Goal: Information Seeking & Learning: Learn about a topic

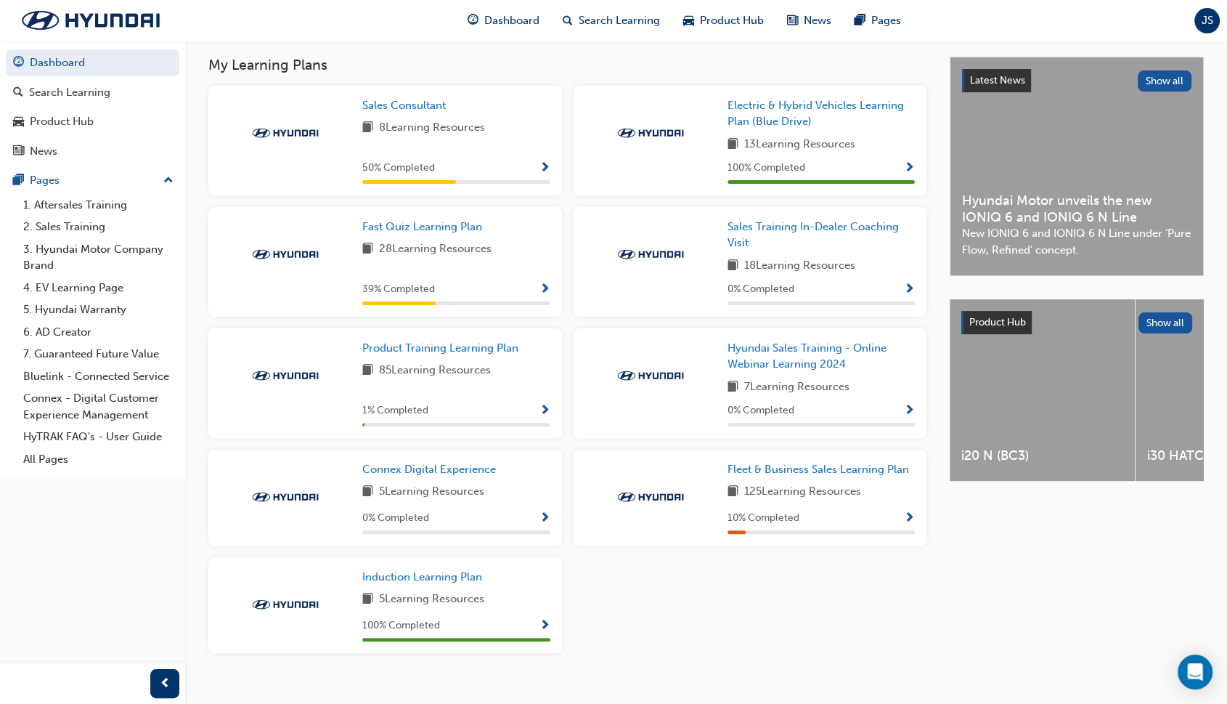
scroll to position [341, 0]
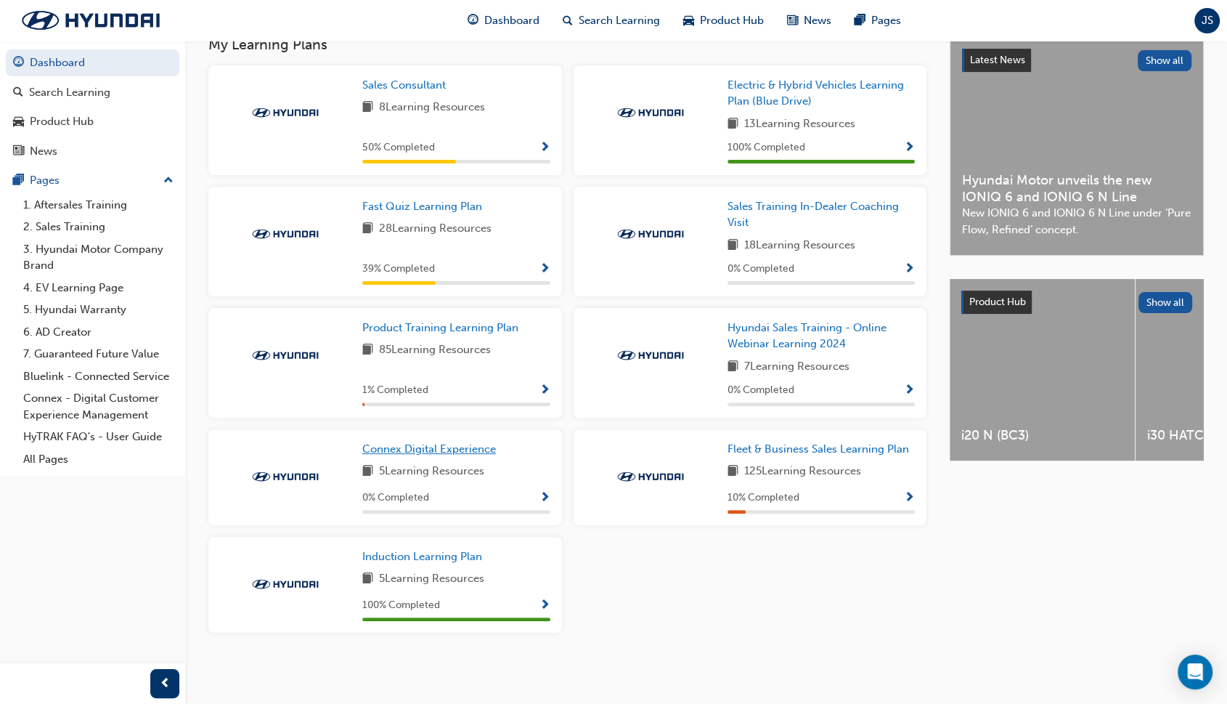
click at [410, 442] on span "Connex Digital Experience" at bounding box center [429, 448] width 134 height 13
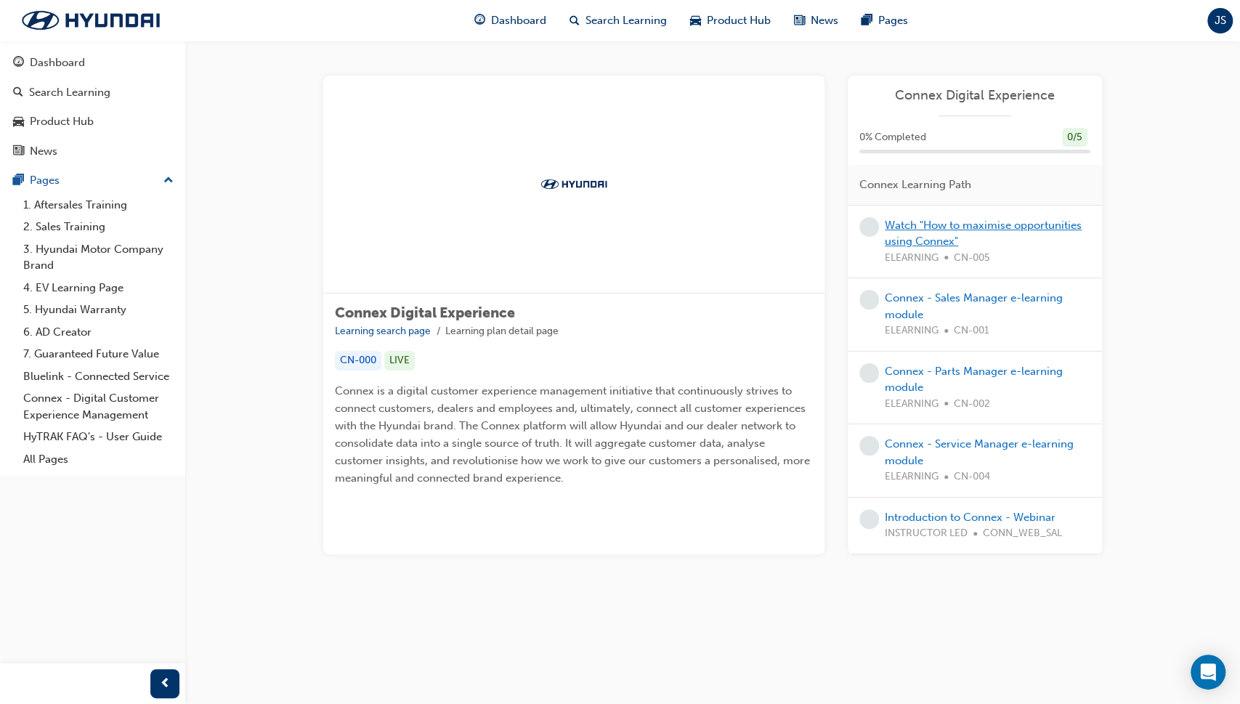
click at [964, 219] on link "Watch "How to maximise opportunities using Connex"" at bounding box center [982, 234] width 197 height 30
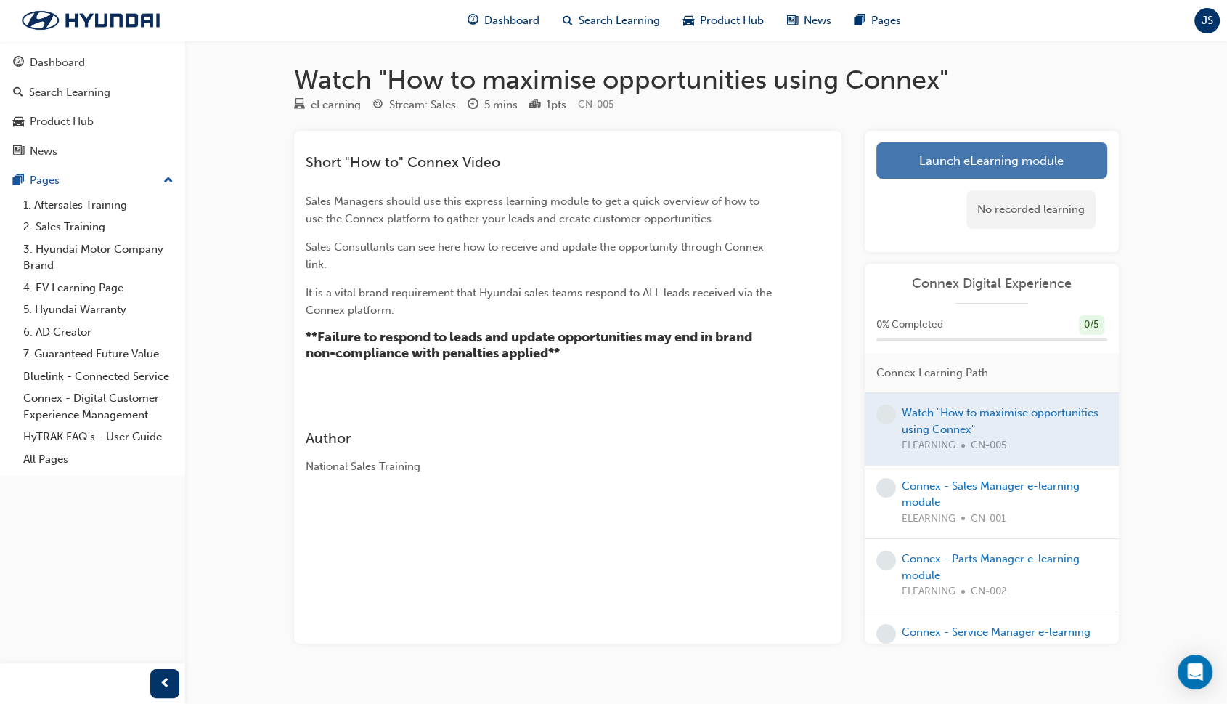
click at [1009, 158] on link "Launch eLearning module" at bounding box center [991, 160] width 231 height 36
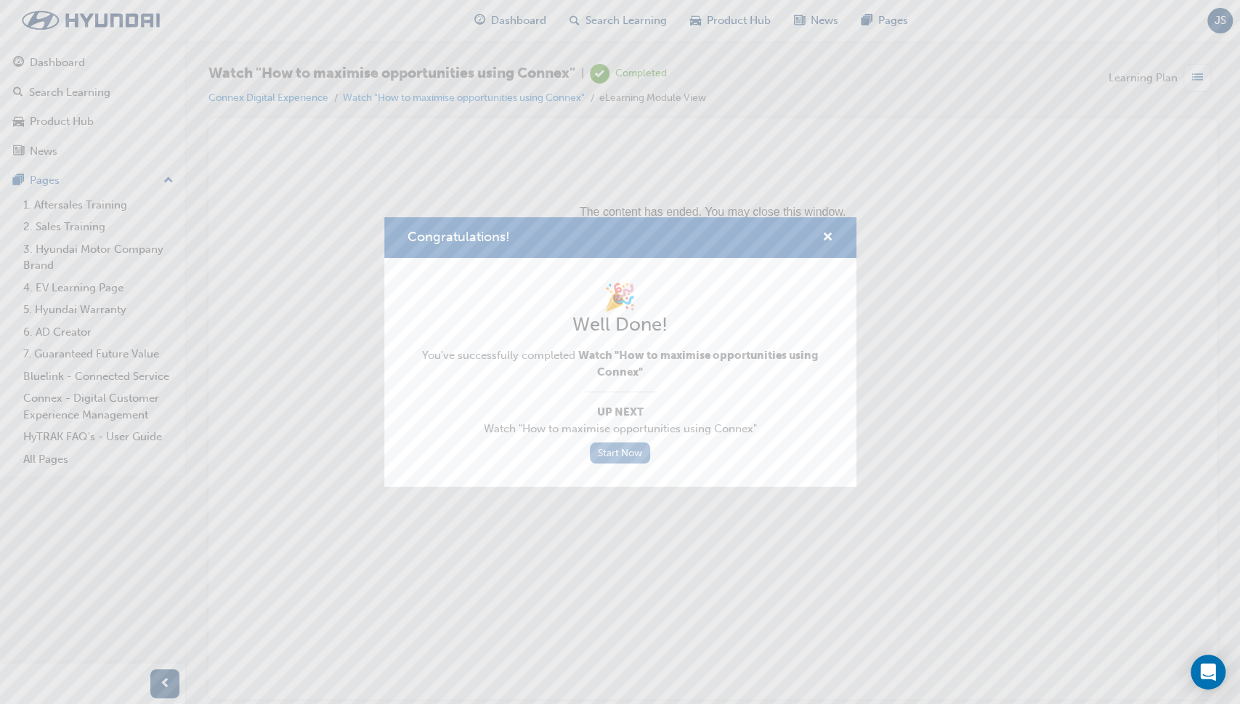
click at [617, 449] on link "Start Now" at bounding box center [620, 452] width 61 height 21
click at [633, 455] on link "Start Now" at bounding box center [620, 452] width 61 height 21
click at [825, 240] on span "cross-icon" at bounding box center [827, 238] width 11 height 13
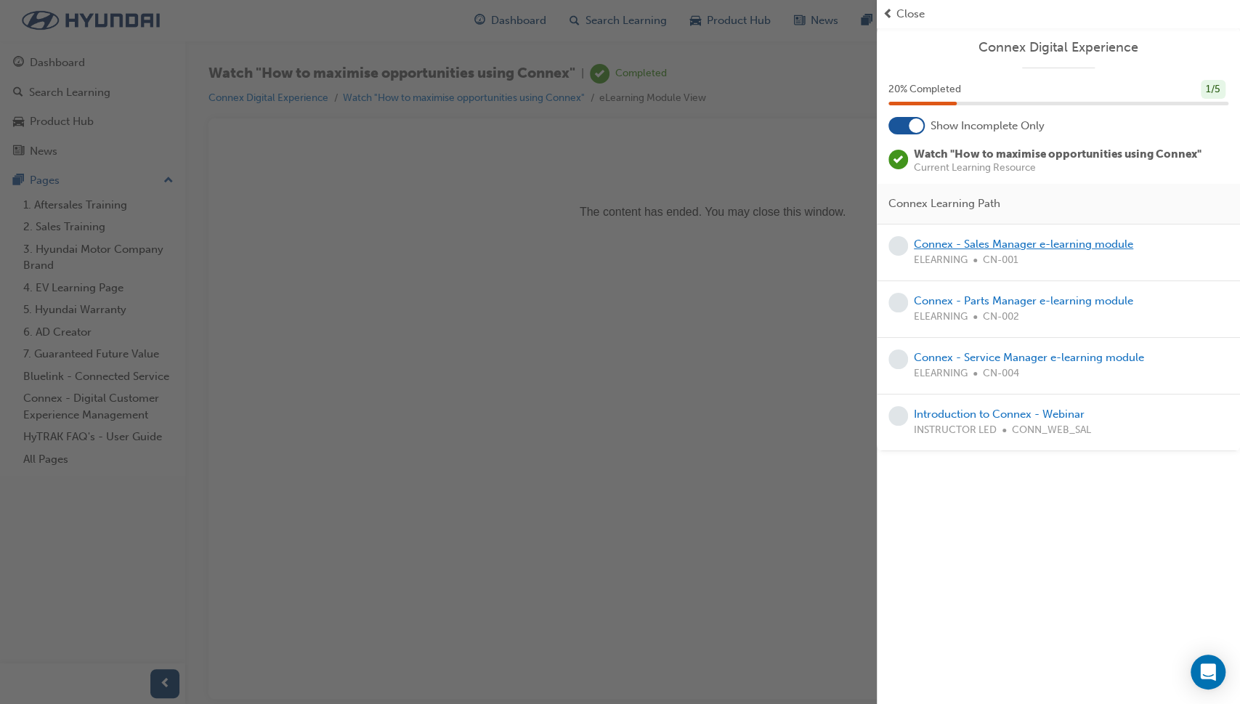
click at [1007, 237] on link "Connex - Sales Manager e-learning module" at bounding box center [1023, 243] width 219 height 13
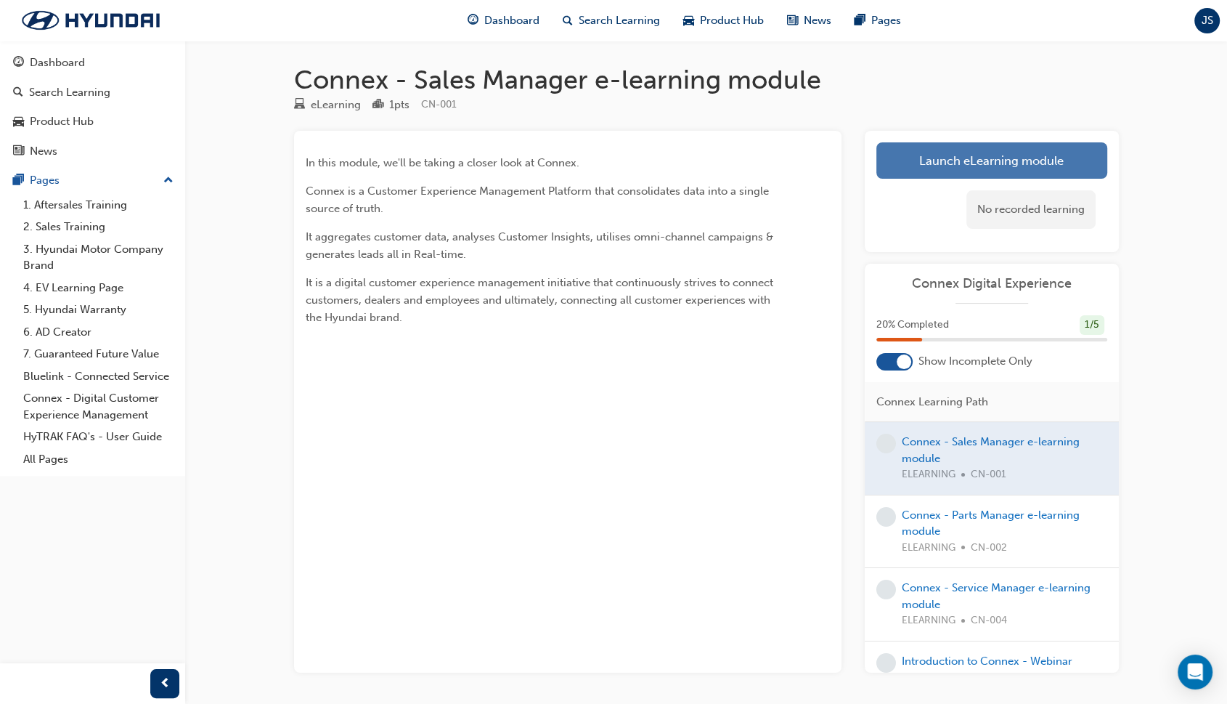
click at [983, 152] on link "Launch eLearning module" at bounding box center [991, 160] width 231 height 36
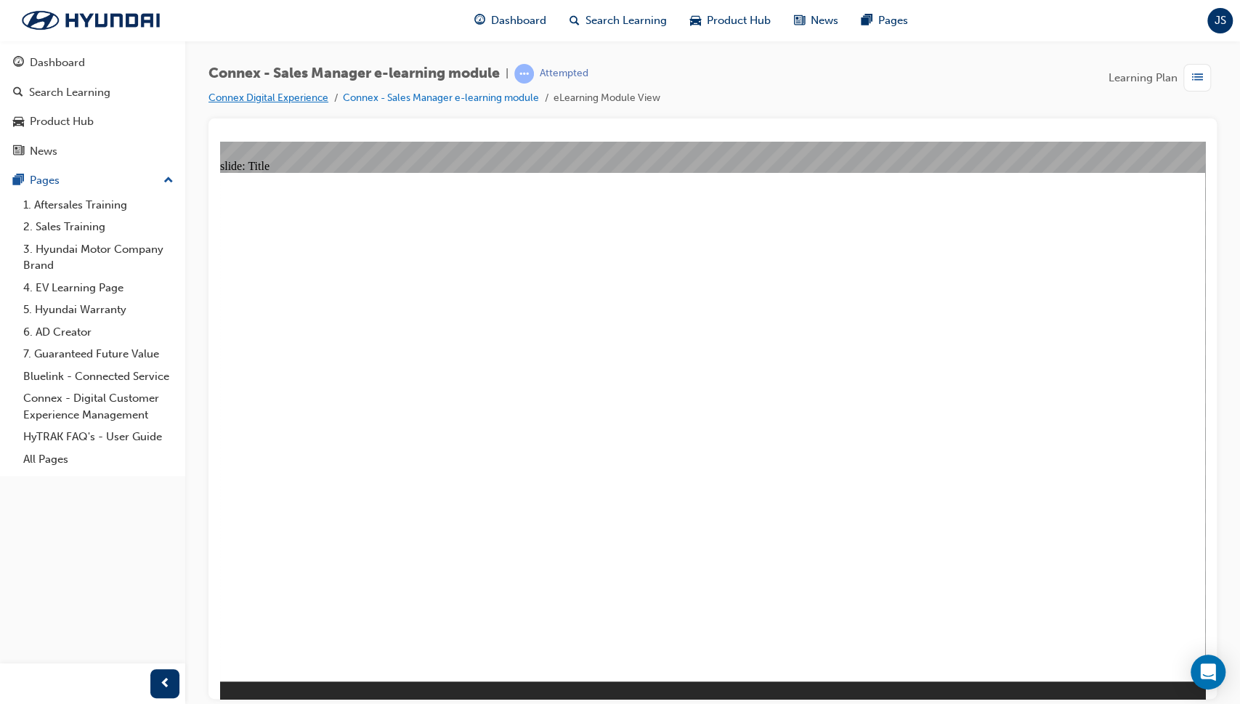
click at [275, 98] on link "Connex Digital Experience" at bounding box center [268, 97] width 120 height 12
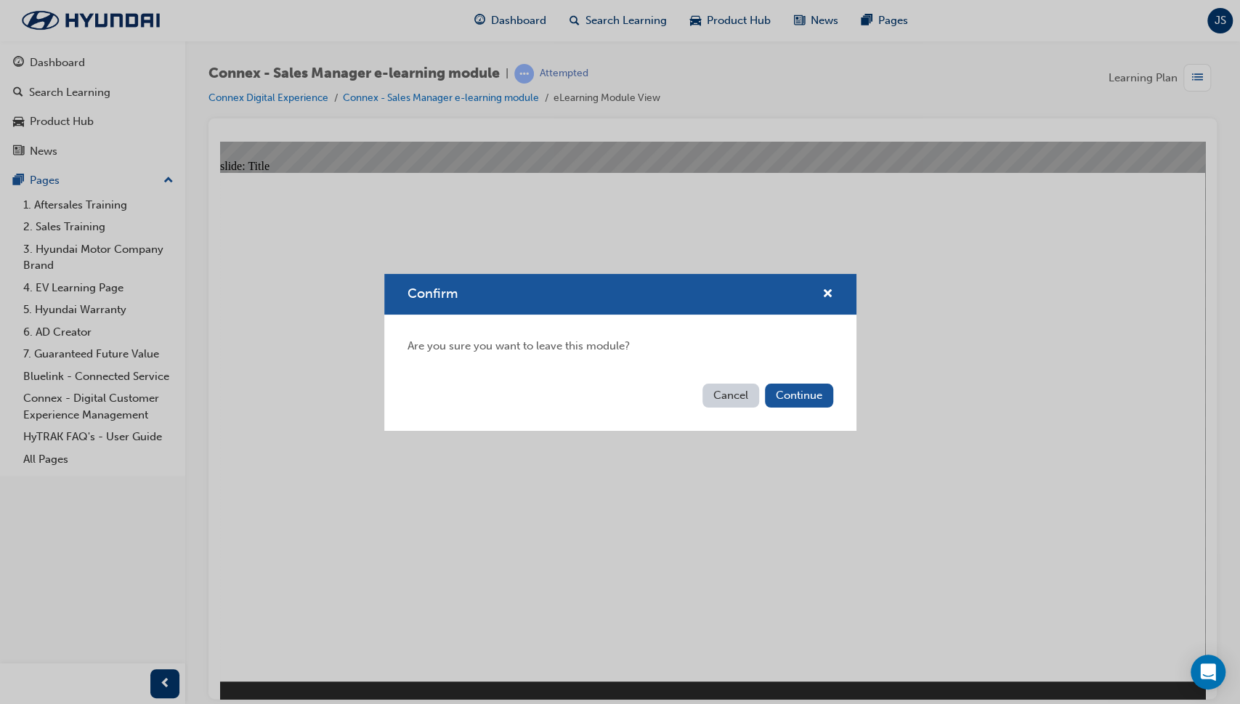
click at [718, 394] on button "Cancel" at bounding box center [730, 395] width 57 height 24
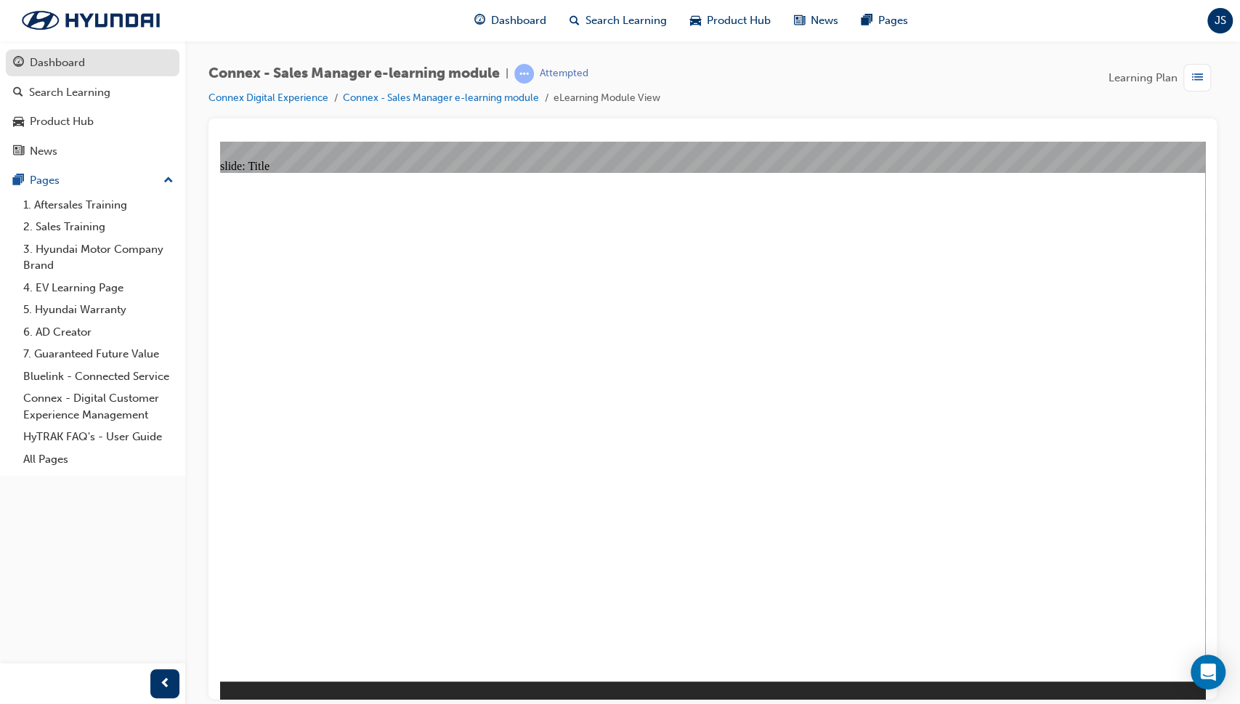
click at [86, 75] on link "Dashboard" at bounding box center [93, 62] width 174 height 27
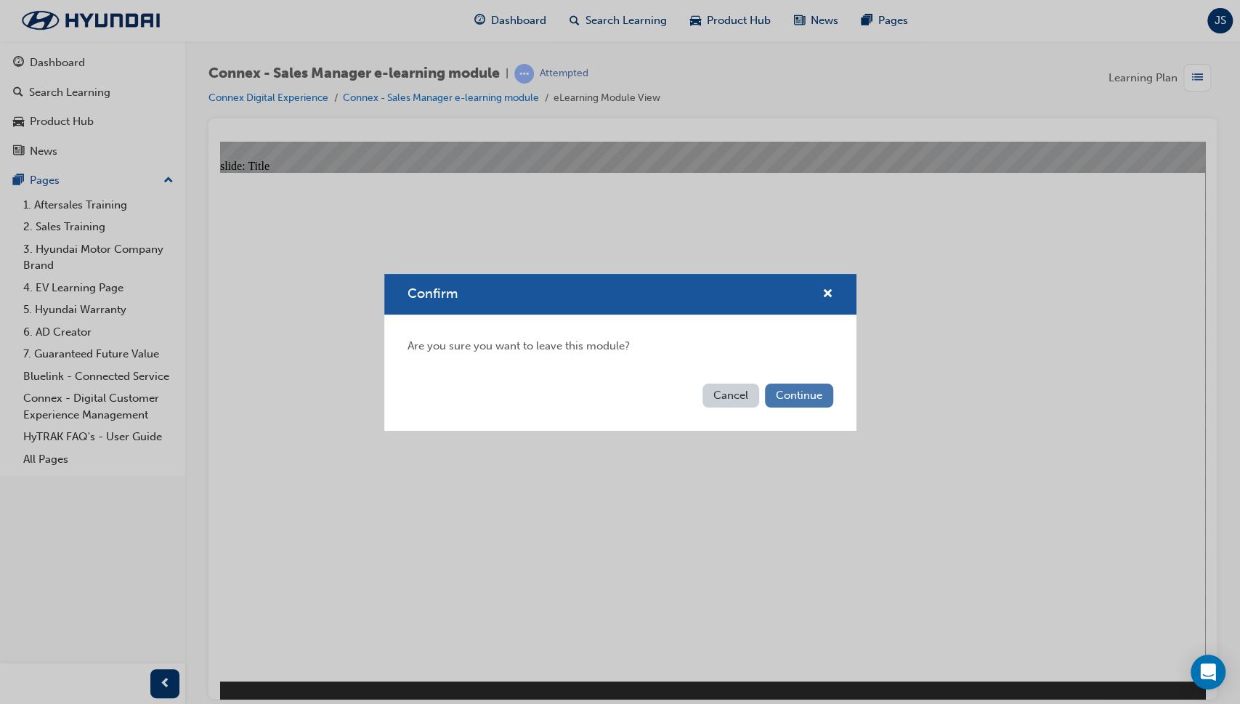
click at [818, 394] on button "Continue" at bounding box center [799, 395] width 68 height 24
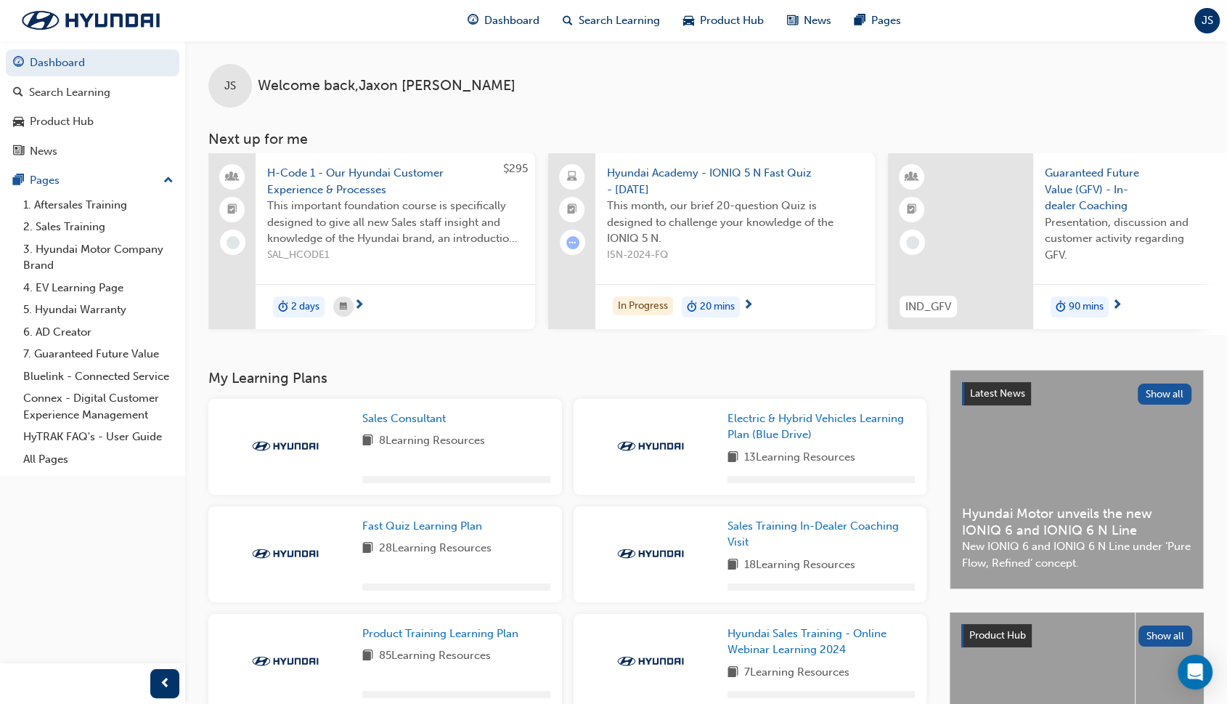
scroll to position [297, 0]
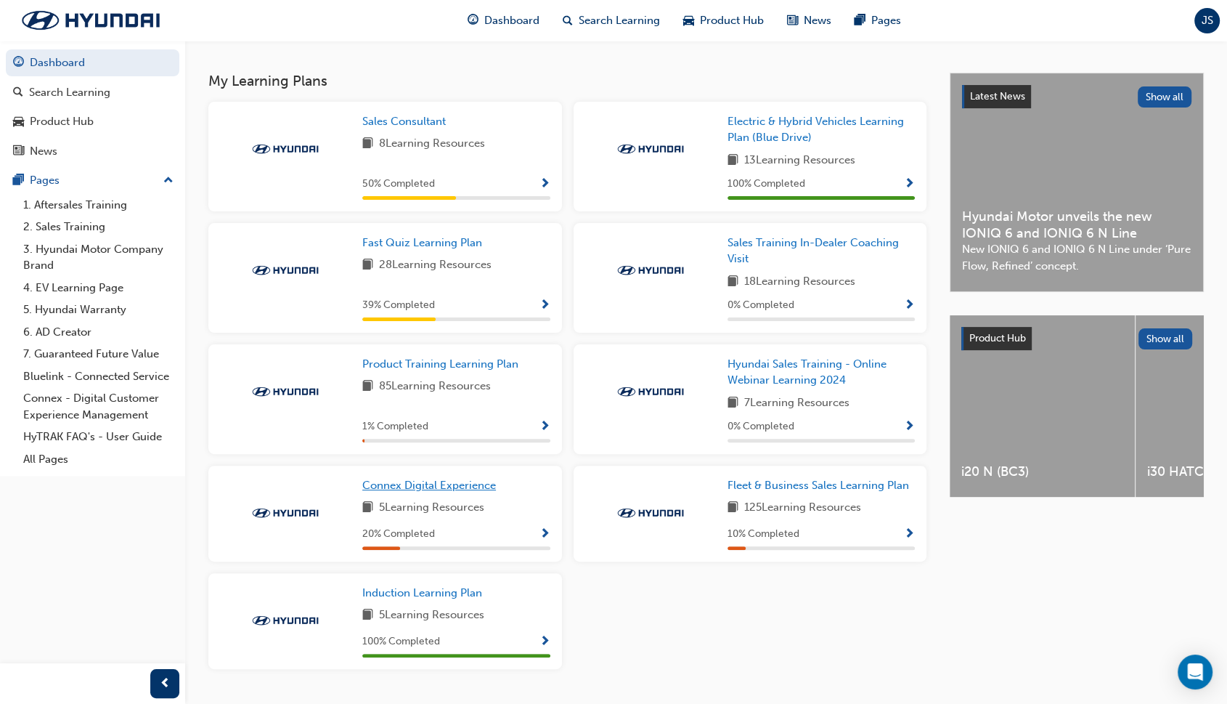
click at [440, 489] on span "Connex Digital Experience" at bounding box center [429, 485] width 134 height 13
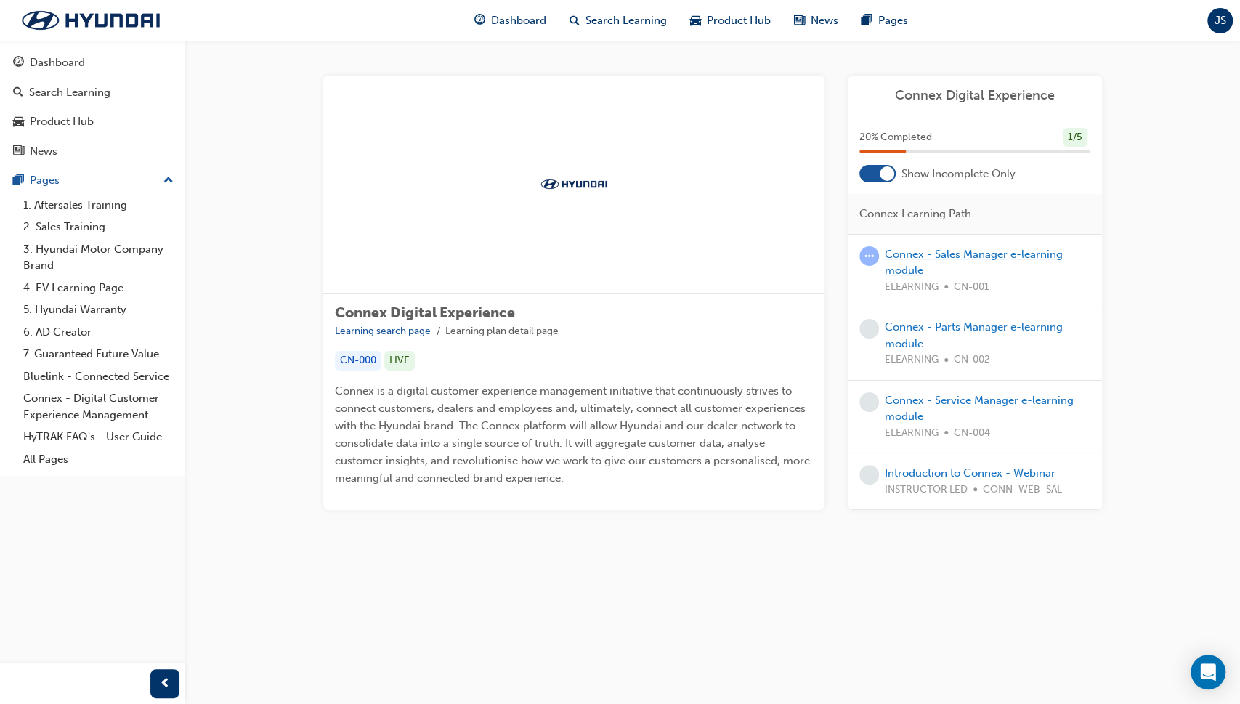
click at [1003, 248] on link "Connex - Sales Manager e-learning module" at bounding box center [973, 263] width 178 height 30
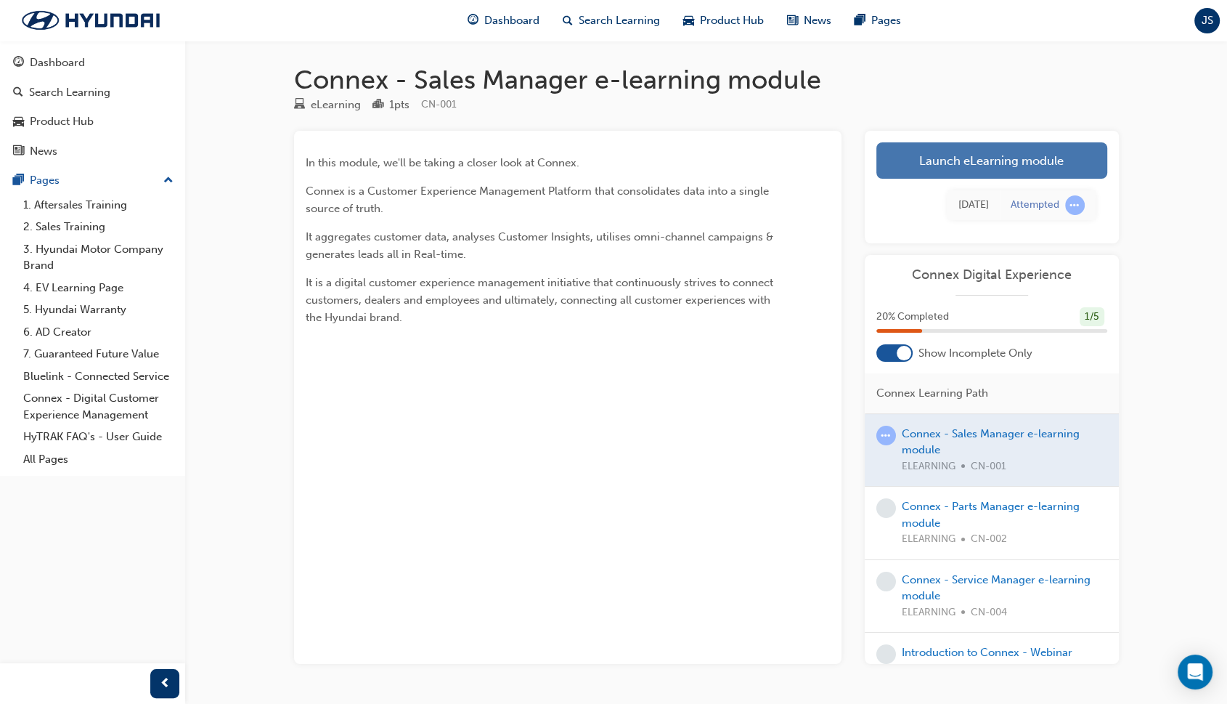
click at [996, 152] on link "Launch eLearning module" at bounding box center [991, 160] width 231 height 36
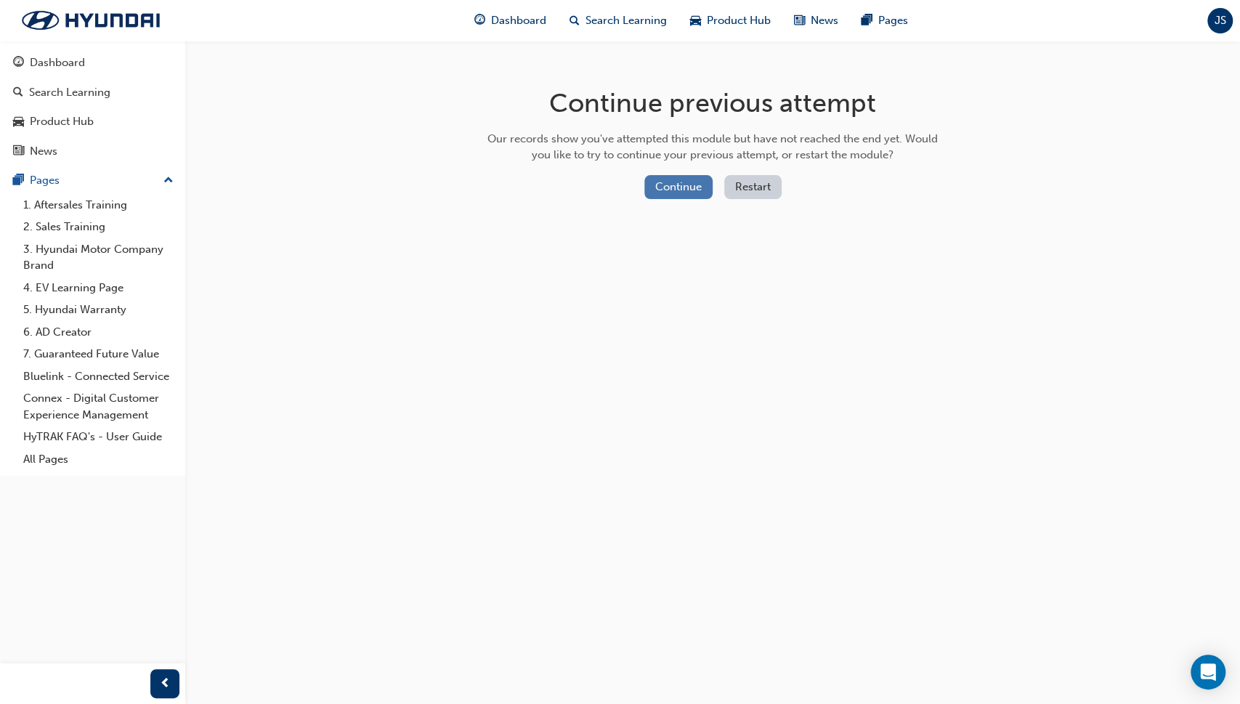
click at [694, 184] on button "Continue" at bounding box center [678, 187] width 68 height 24
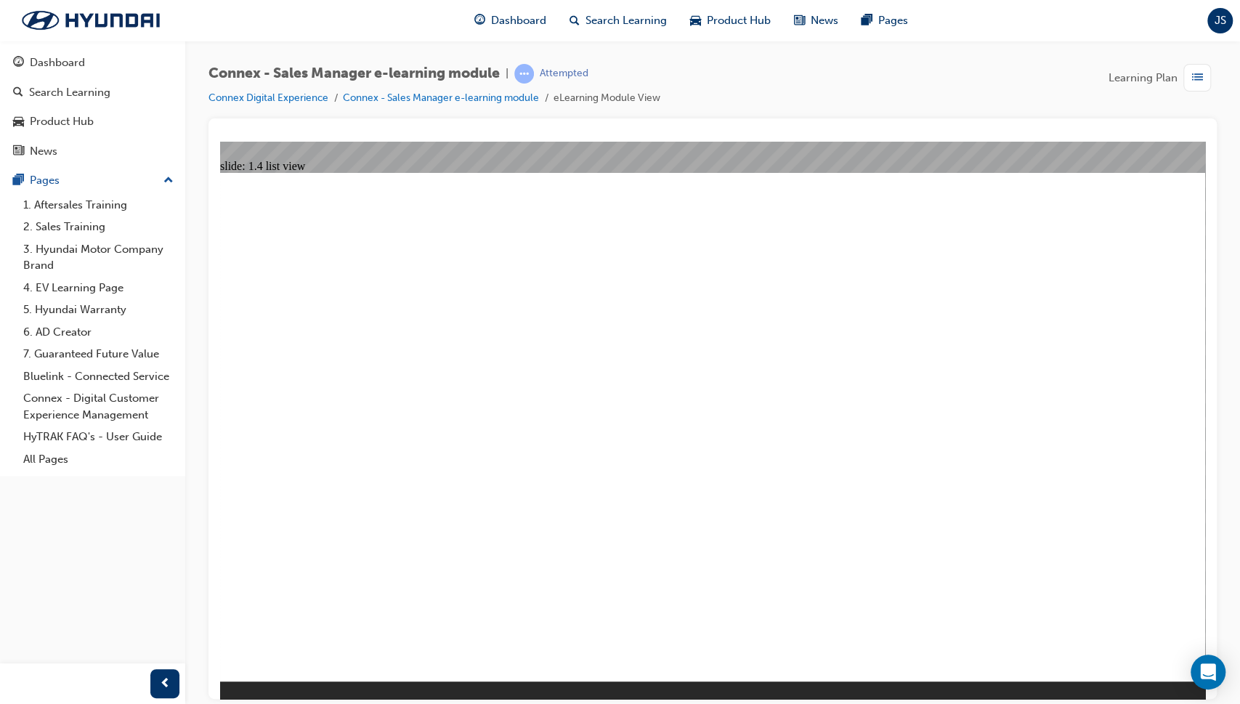
click at [879, 638] on div "2.1 Navigation to Opportunity Rectangle 1 + Group 1 Rectangle 1 Menu Resources …" at bounding box center [712, 432] width 985 height 521
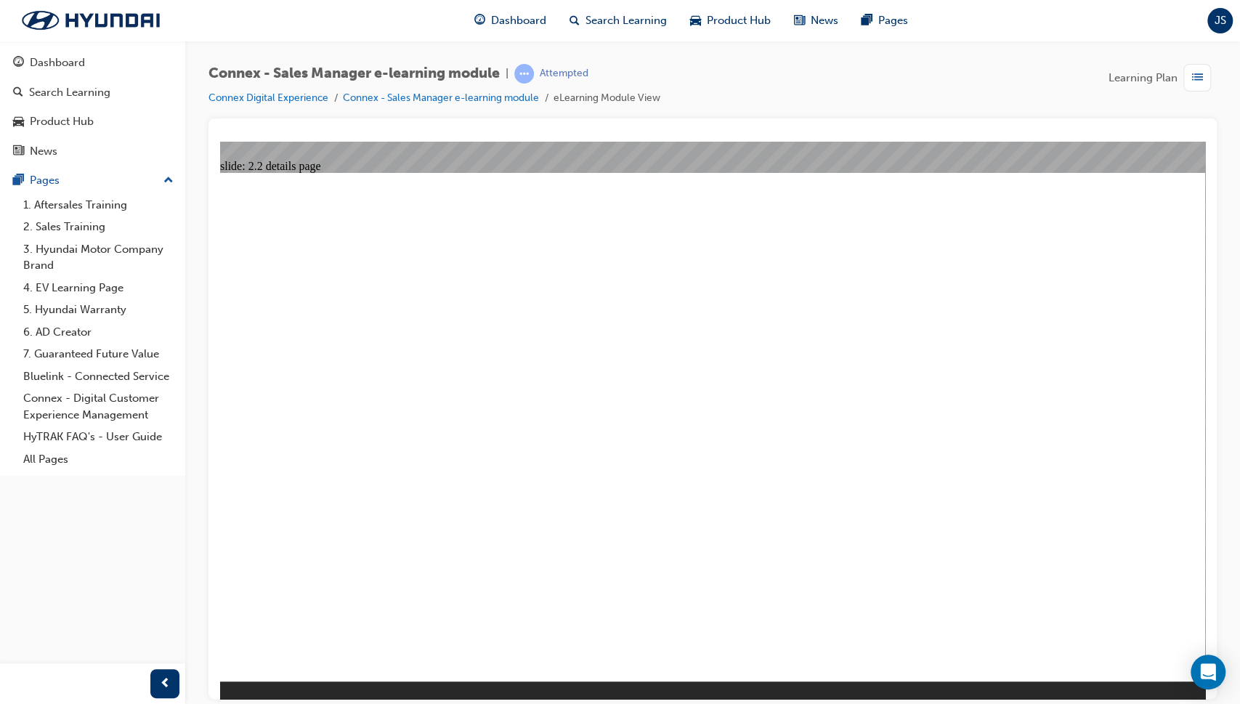
drag, startPoint x: 662, startPoint y: 524, endPoint x: 721, endPoint y: 543, distance: 62.5
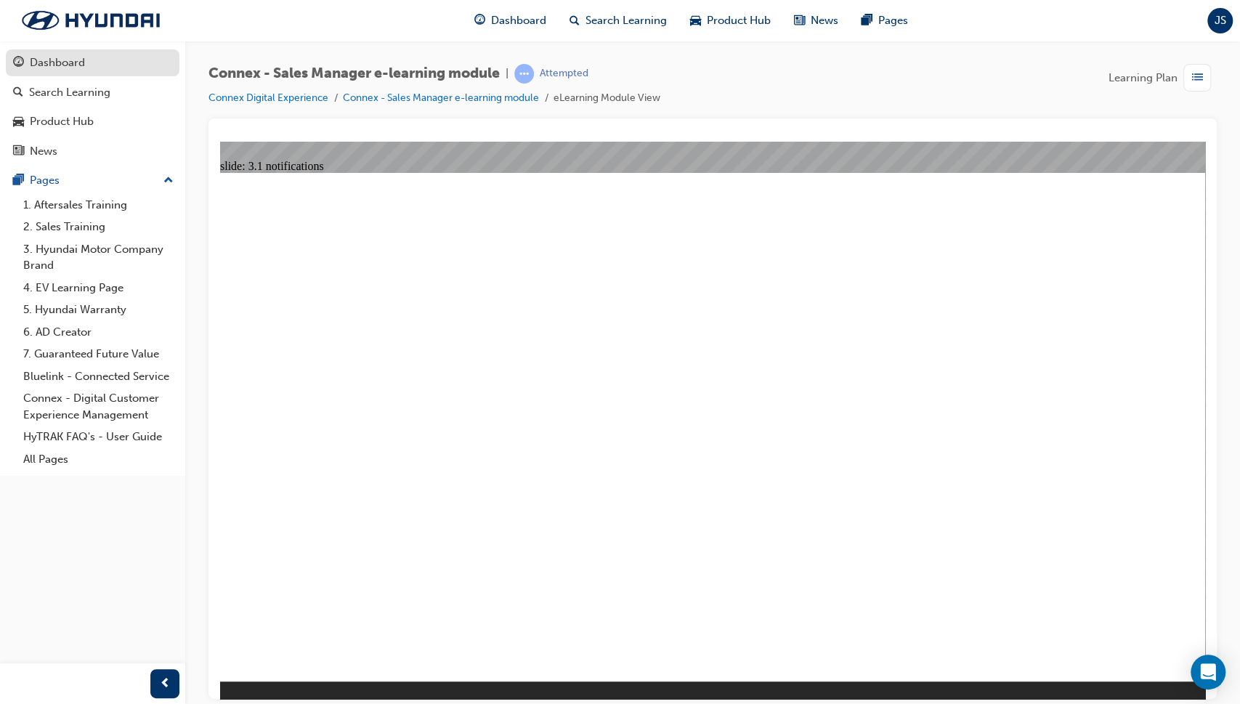
click at [68, 54] on div "Dashboard" at bounding box center [92, 63] width 159 height 18
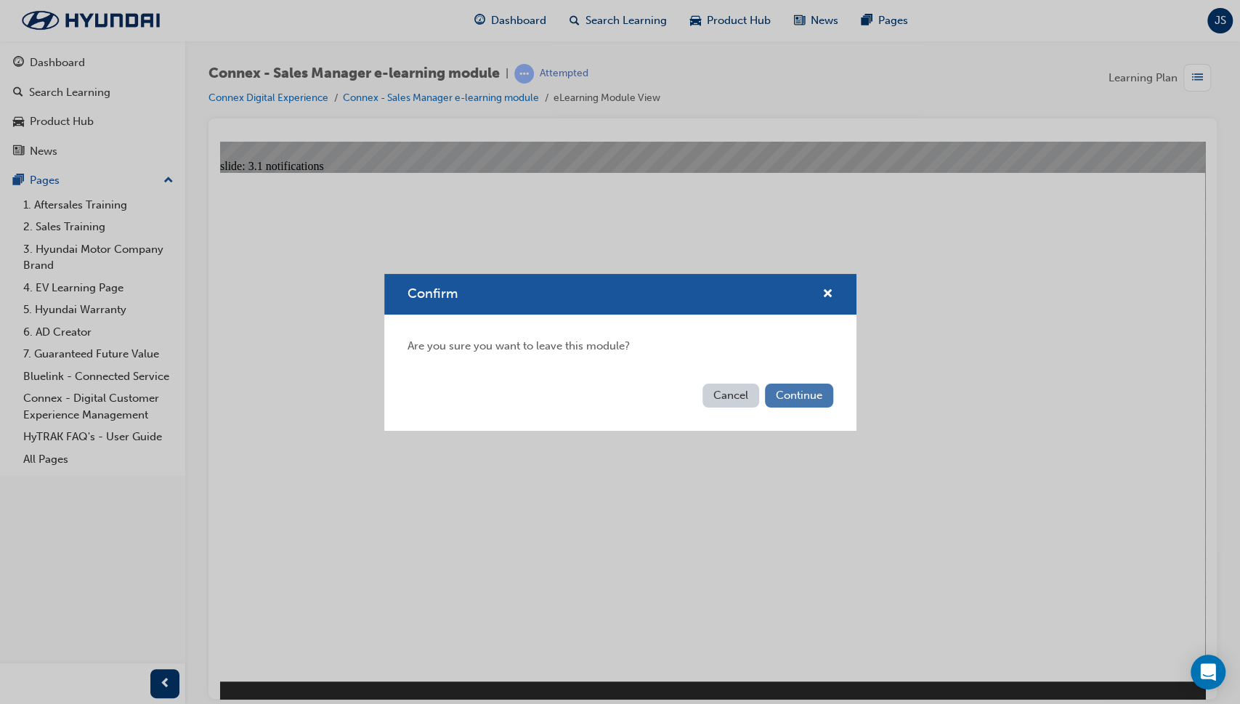
click at [798, 399] on button "Continue" at bounding box center [799, 395] width 68 height 24
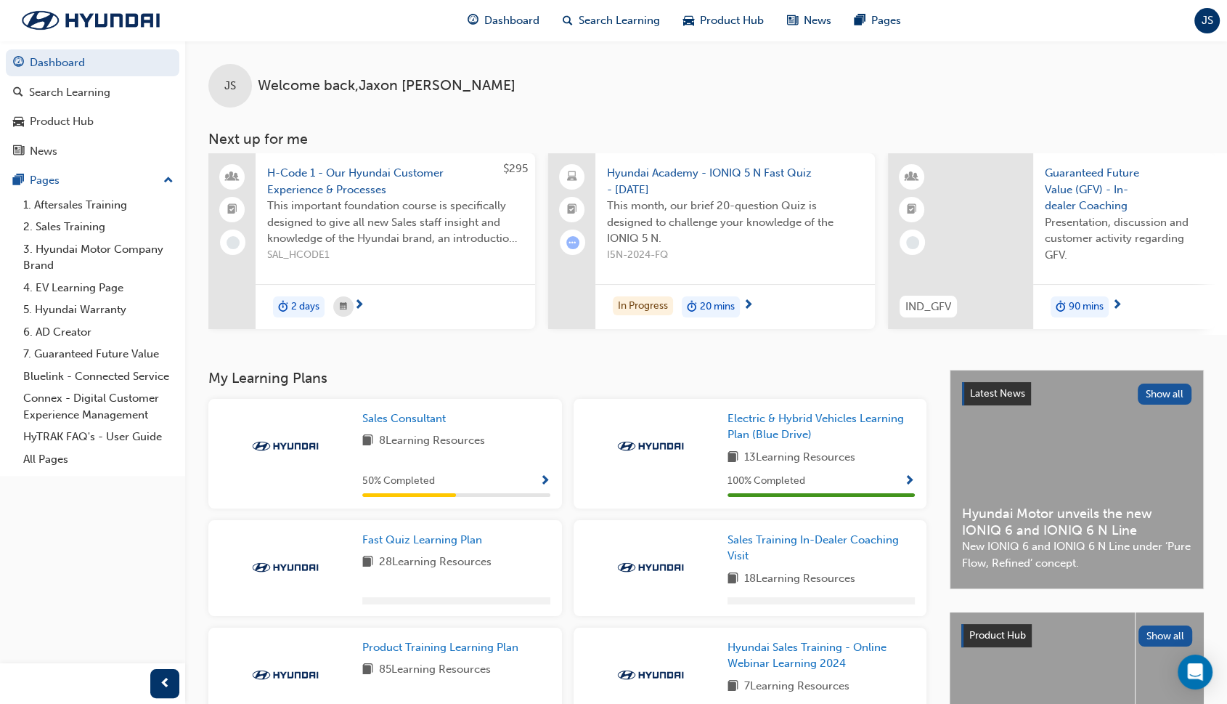
scroll to position [312, 0]
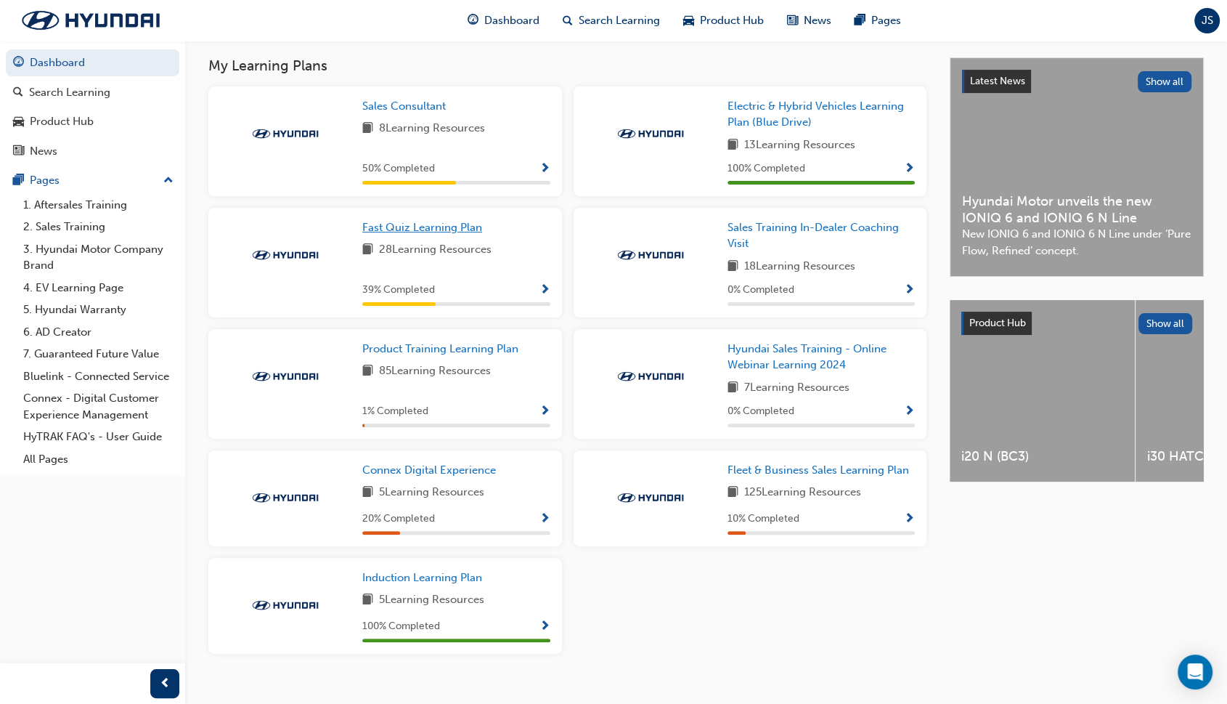
click at [436, 229] on span "Fast Quiz Learning Plan" at bounding box center [422, 227] width 120 height 13
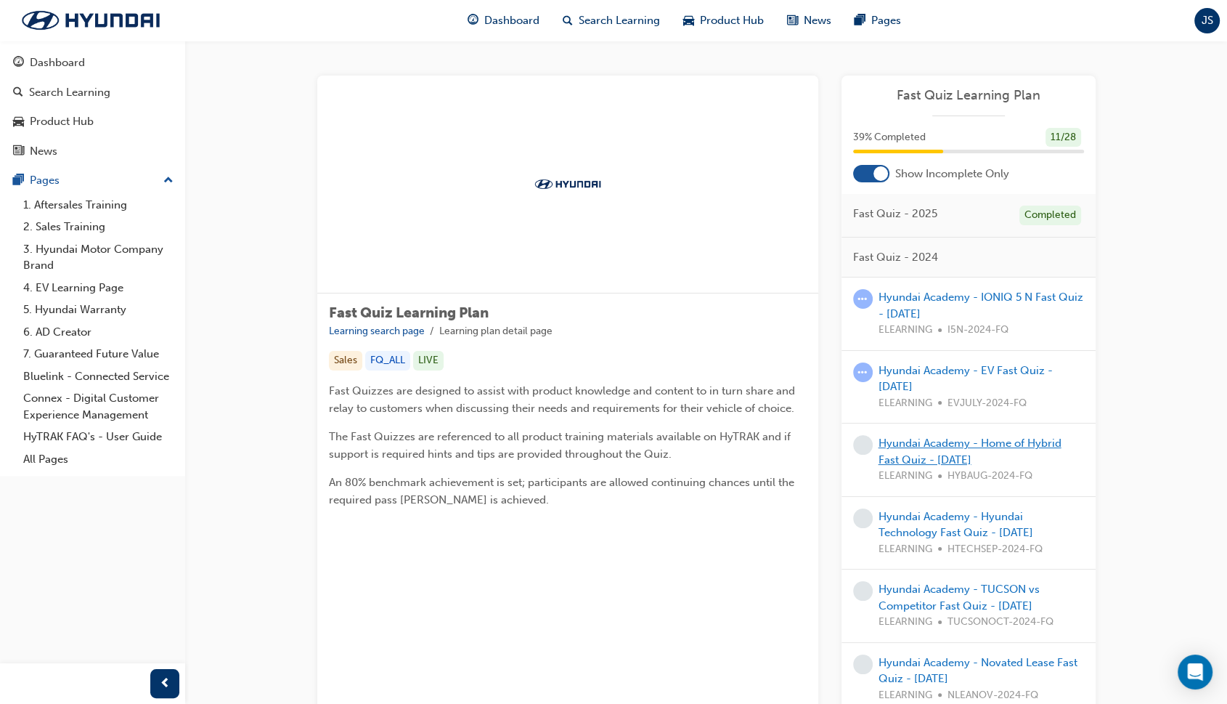
click at [951, 448] on link "Hyundai Academy - Home of Hybrid Fast Quiz - [DATE]" at bounding box center [970, 451] width 183 height 30
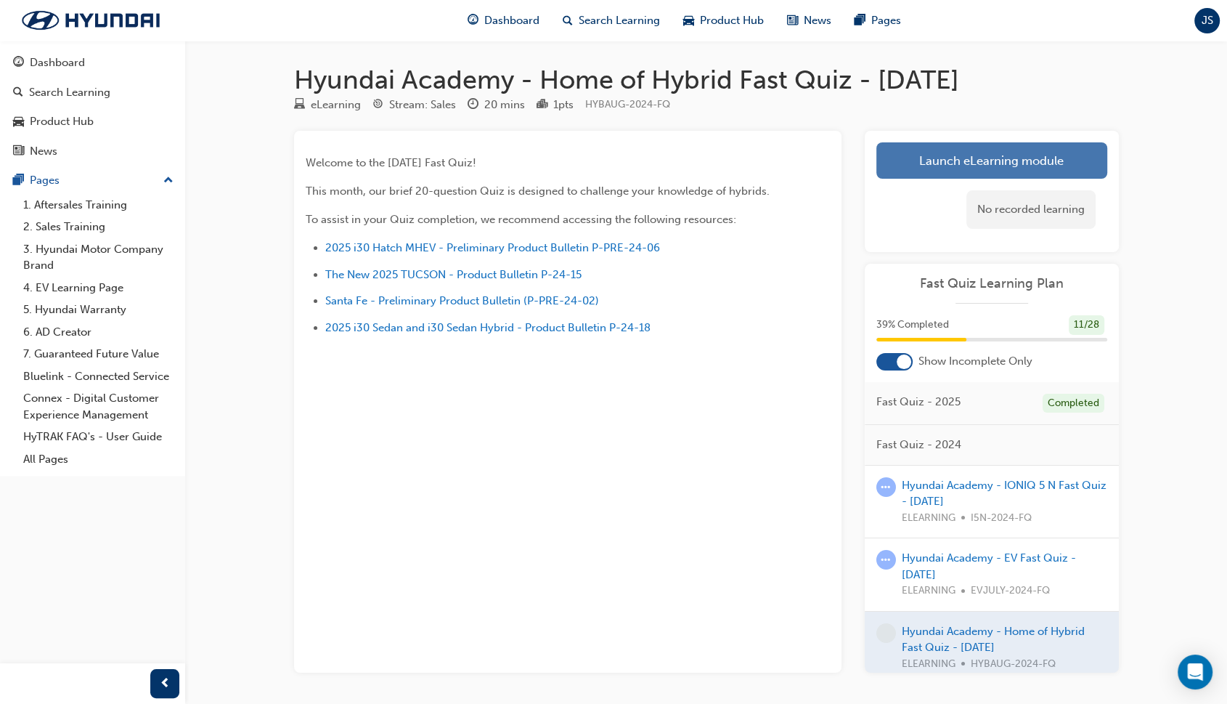
click at [1001, 177] on link "Launch eLearning module" at bounding box center [991, 160] width 231 height 36
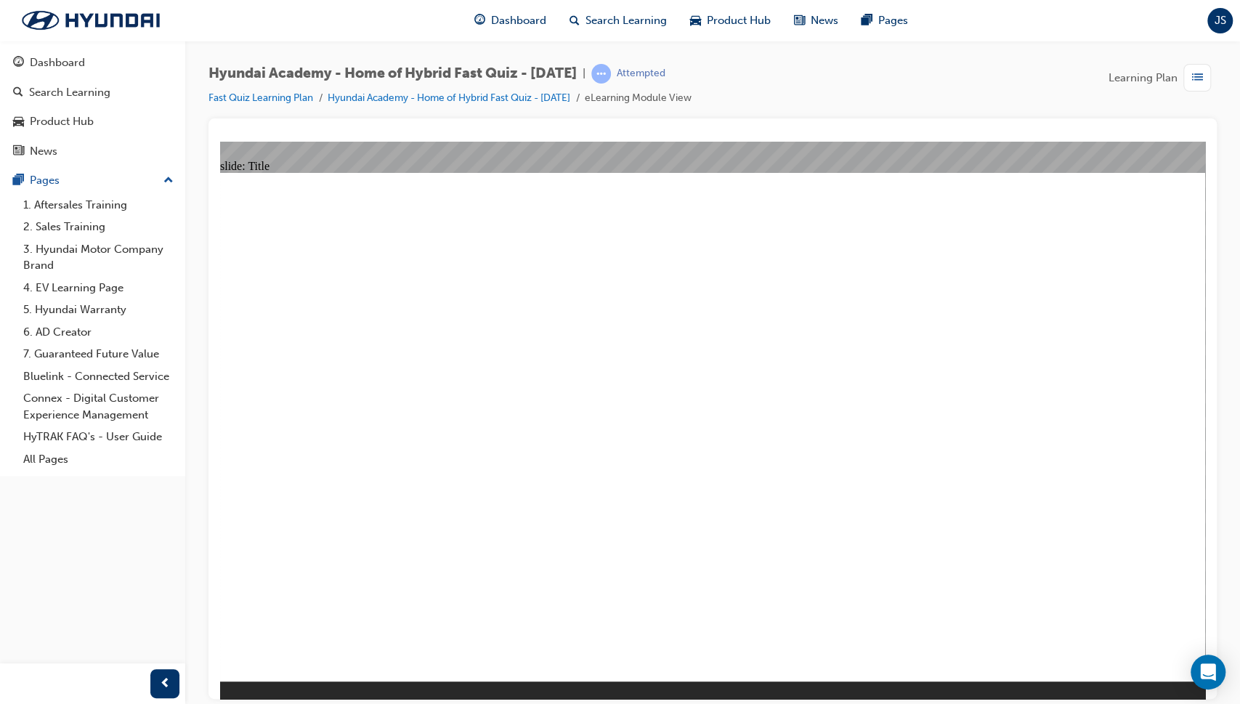
checkbox input "true"
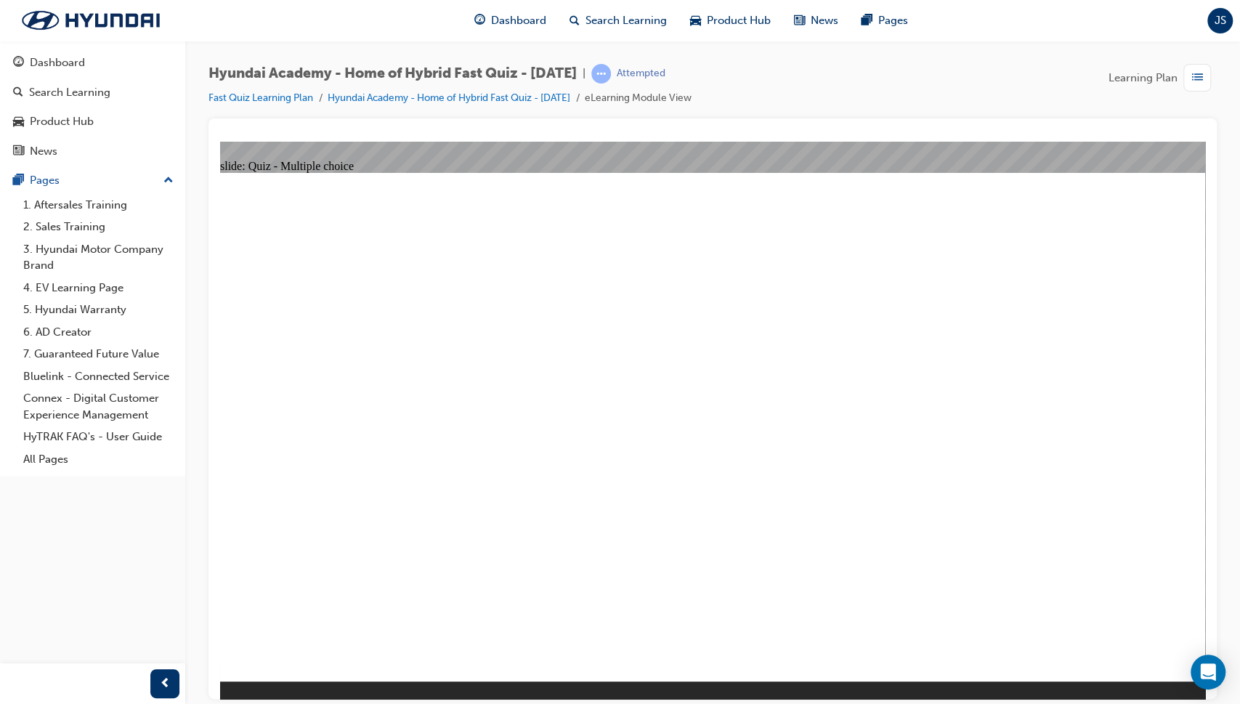
checkbox input "true"
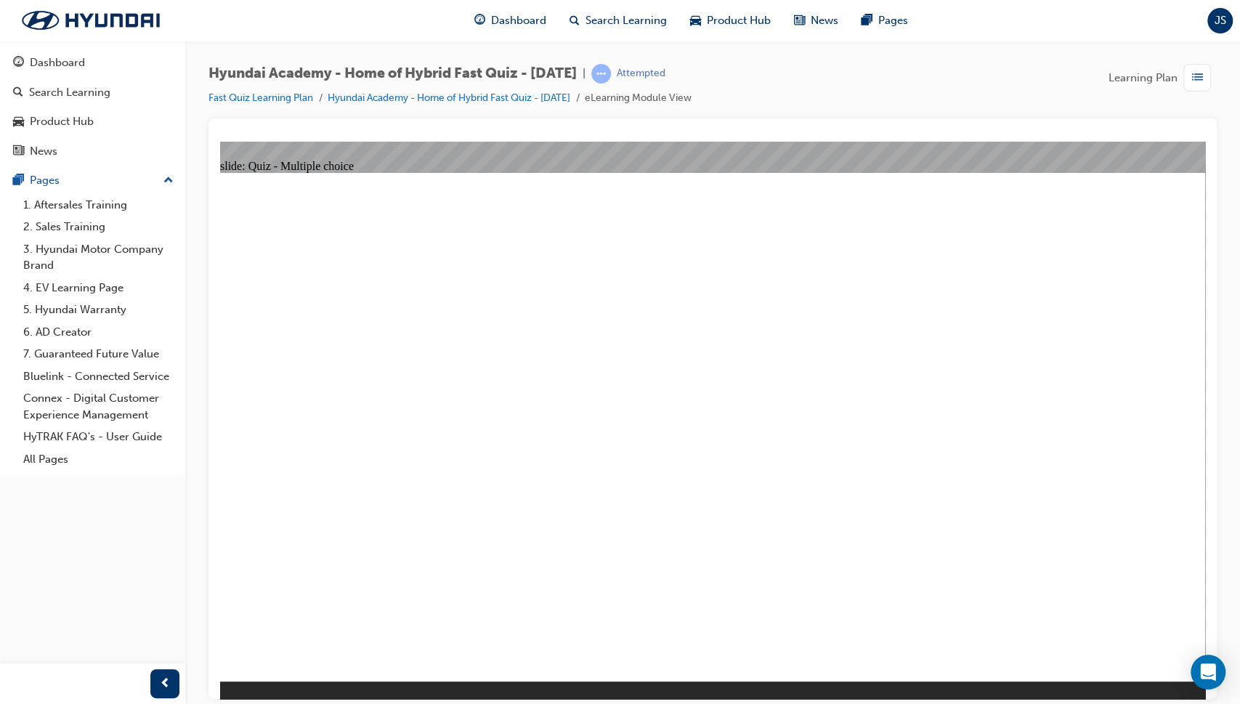
checkbox input "false"
radio input "true"
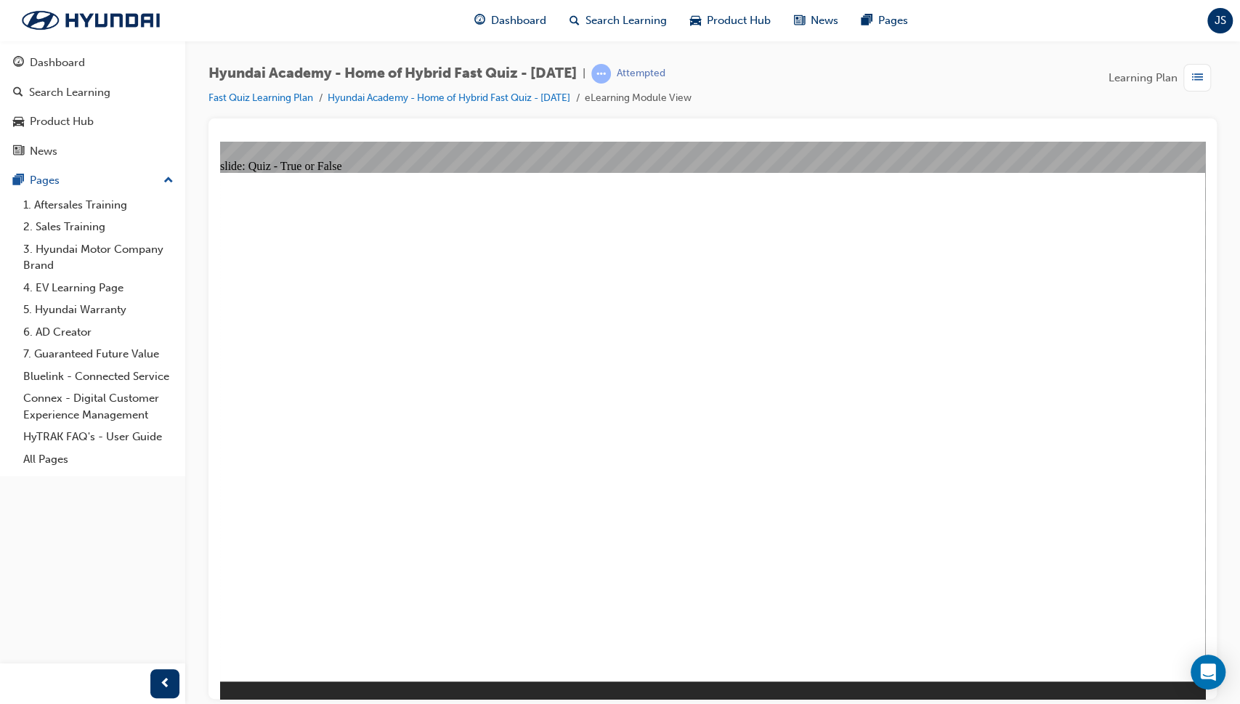
radio input "true"
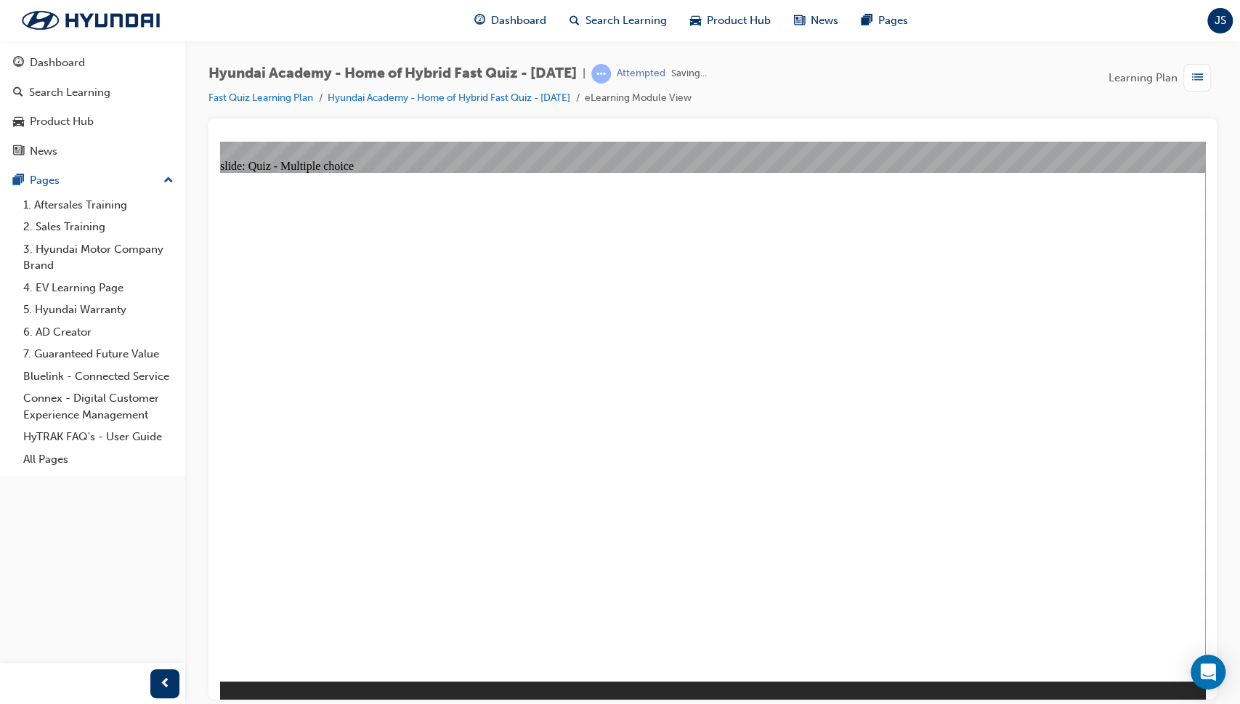
radio input "true"
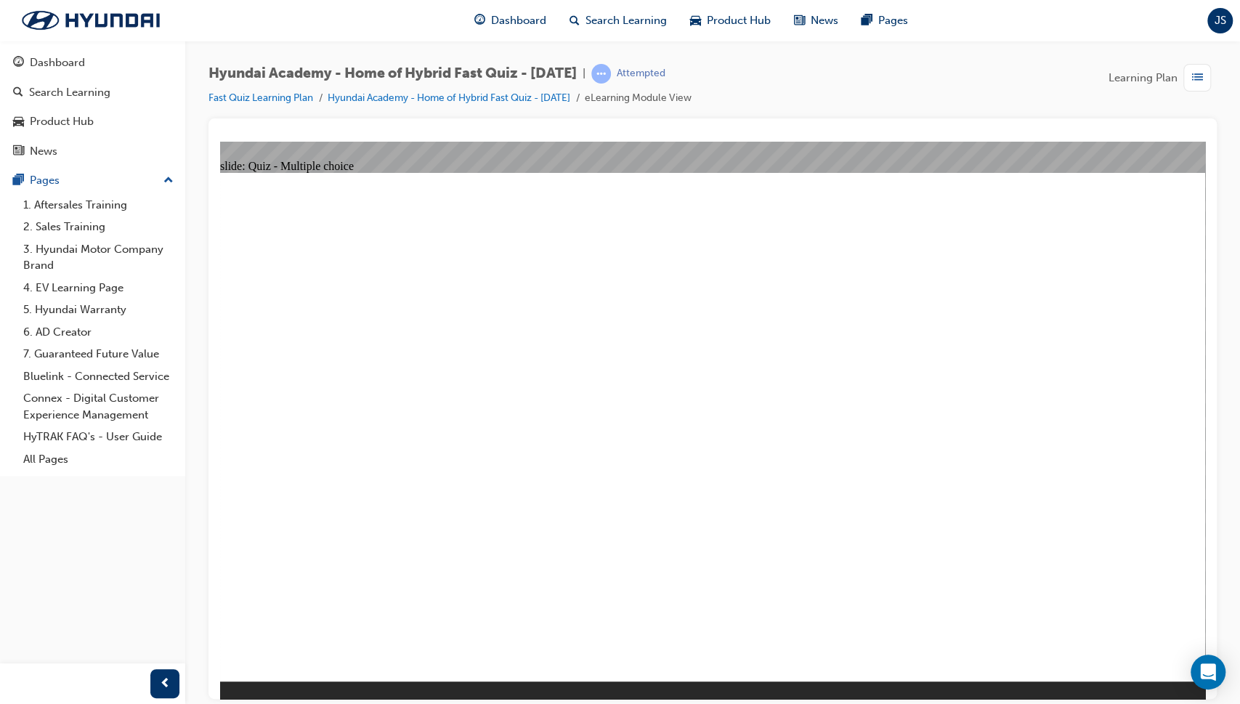
radio input "true"
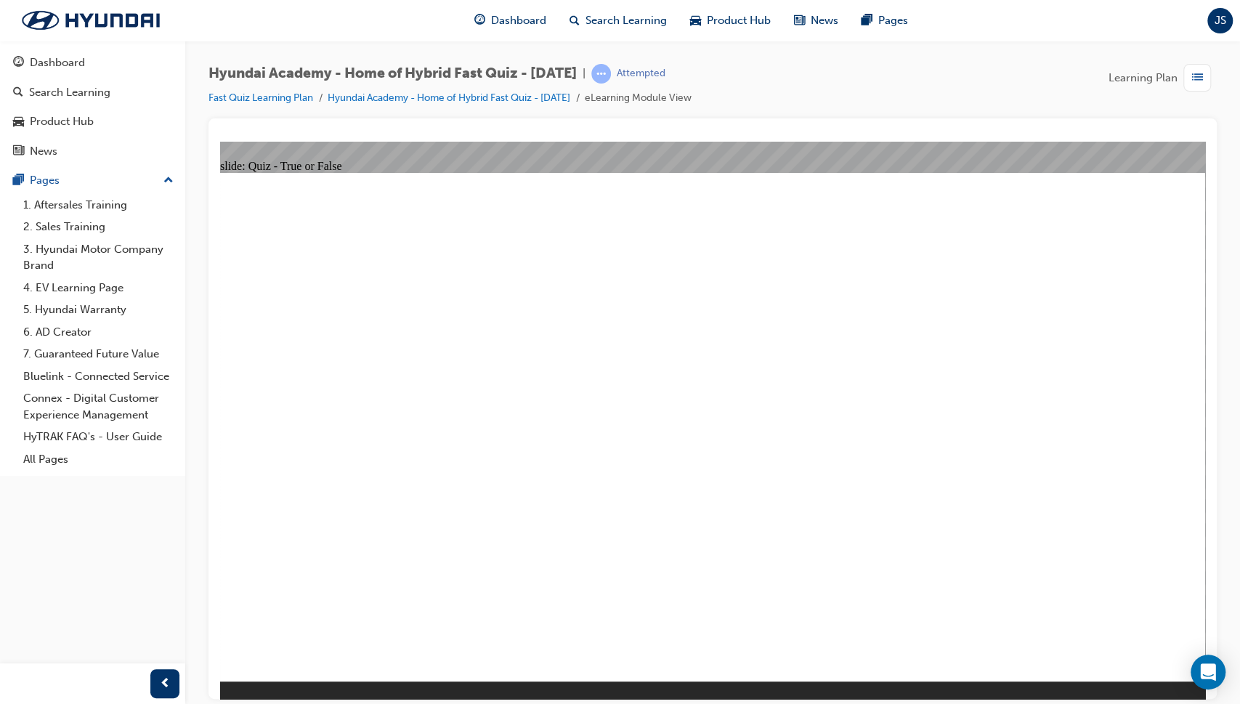
radio input "true"
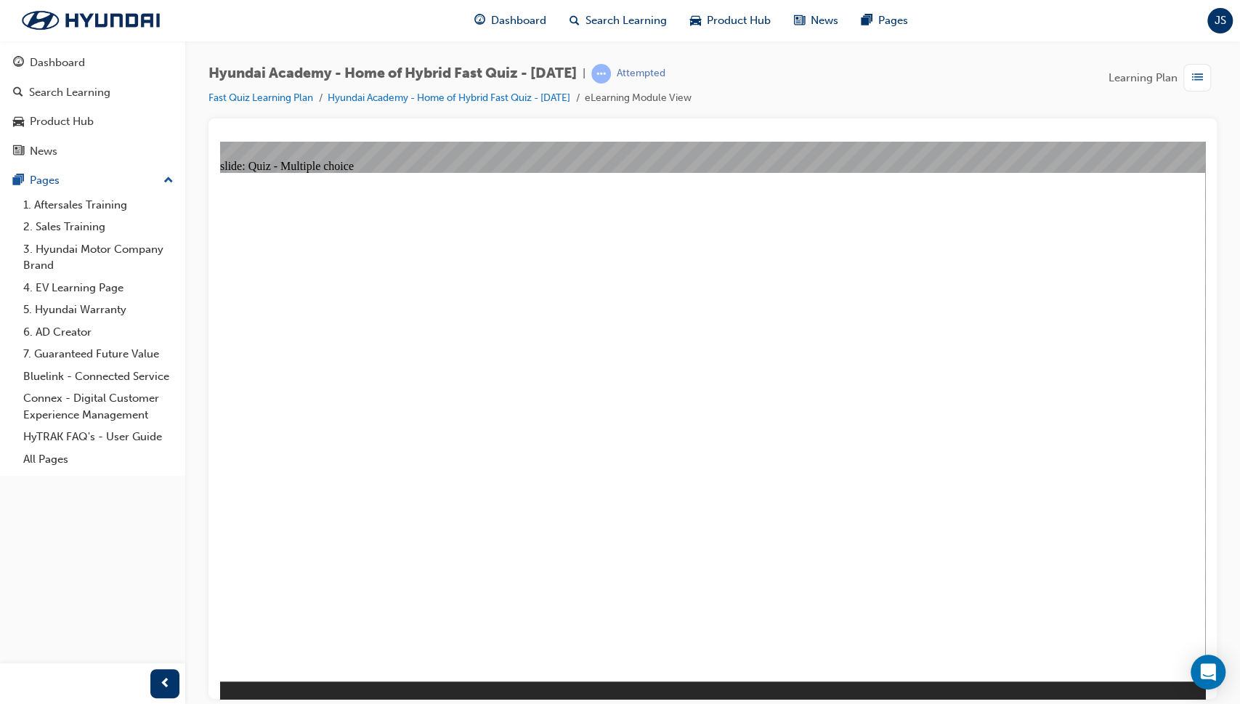
radio input "true"
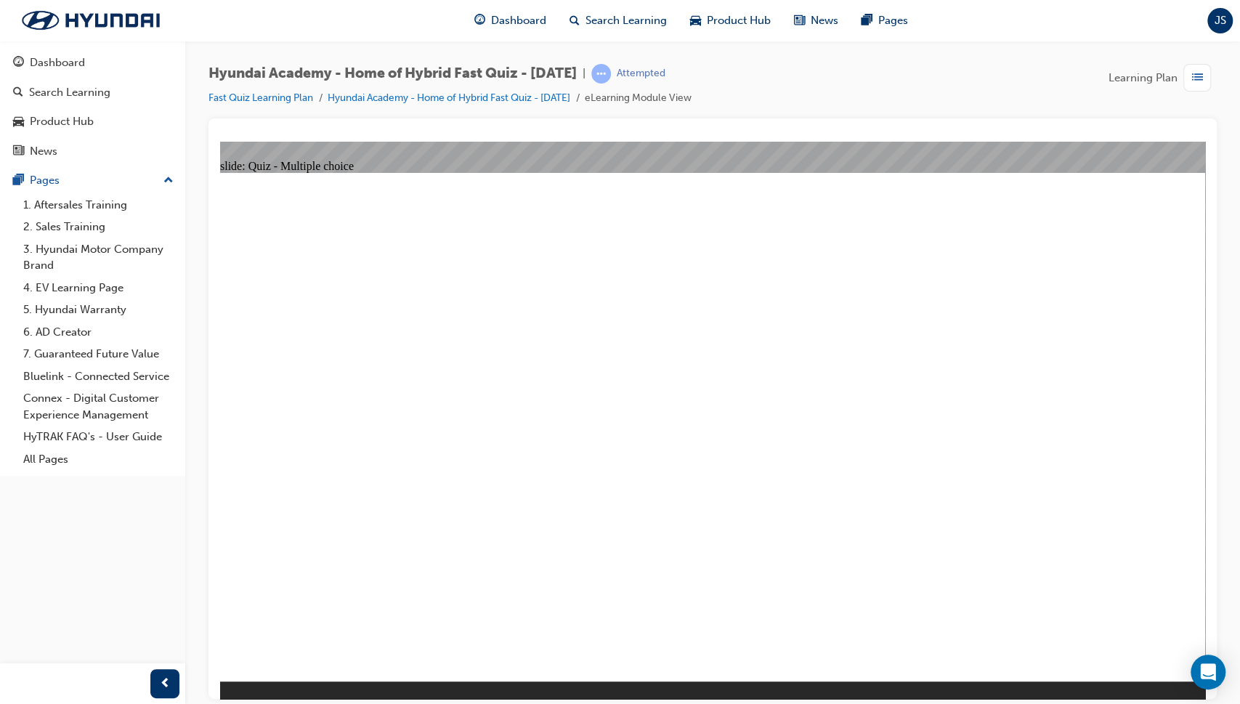
radio input "true"
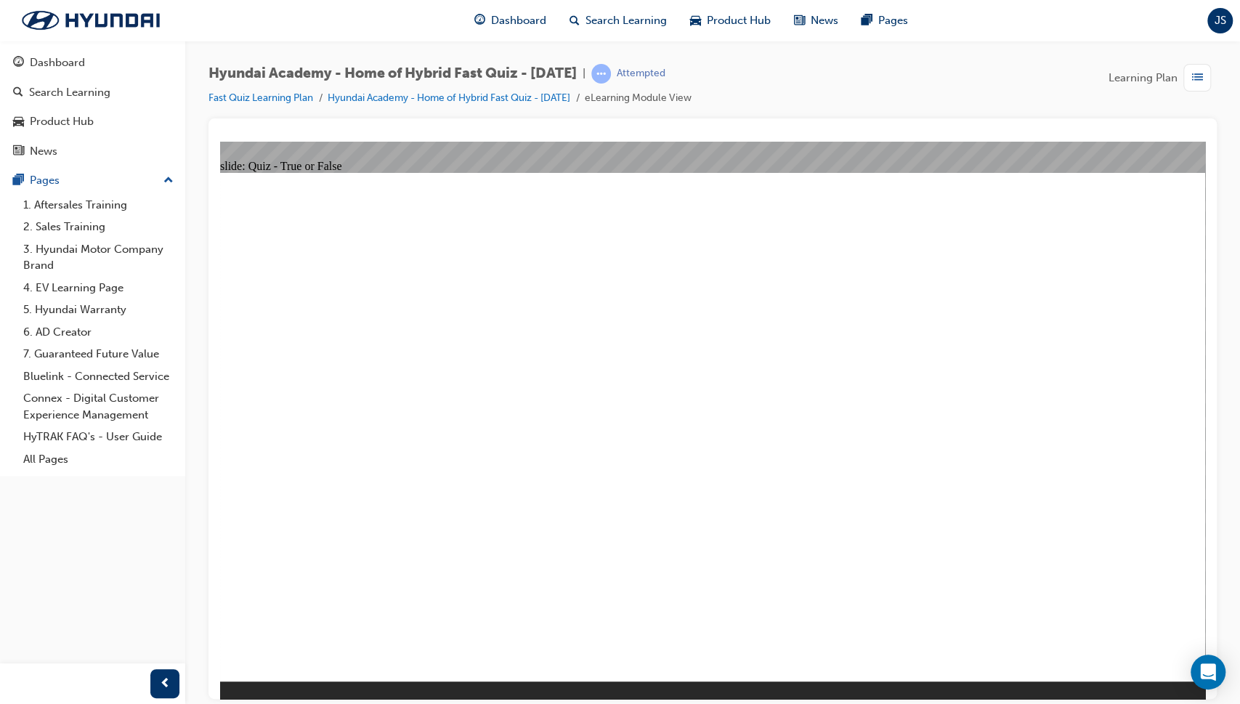
radio input "true"
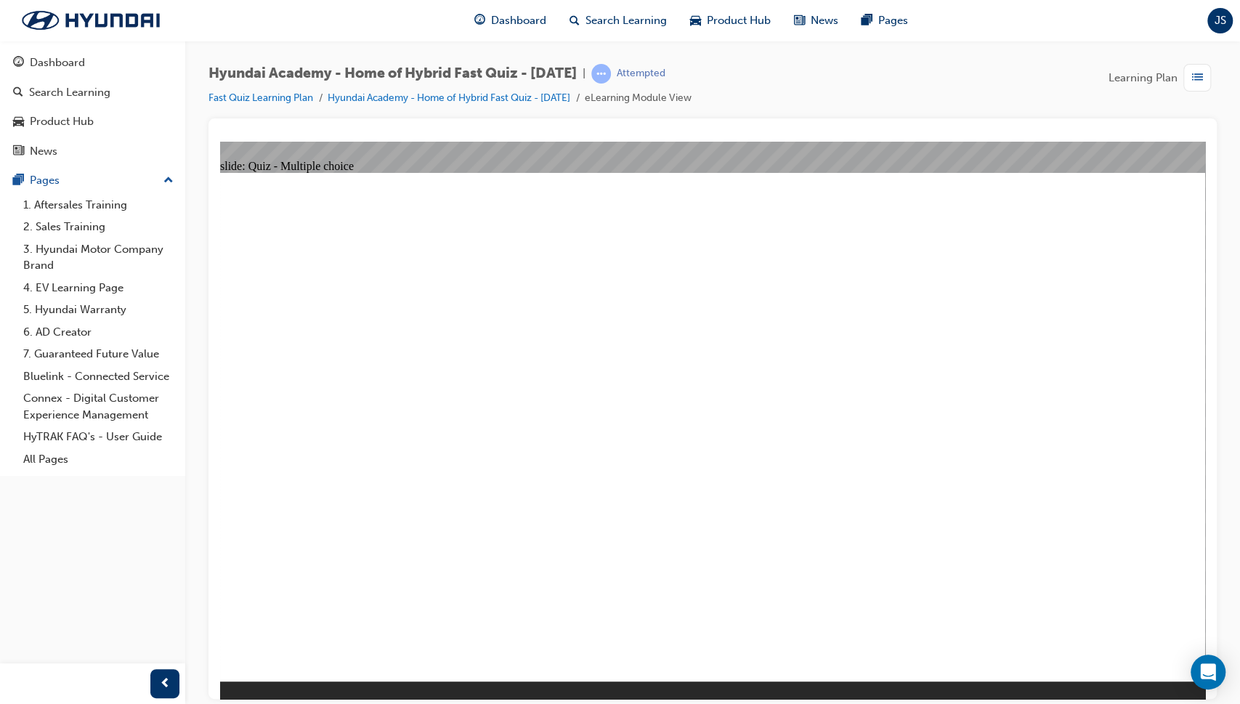
radio input "true"
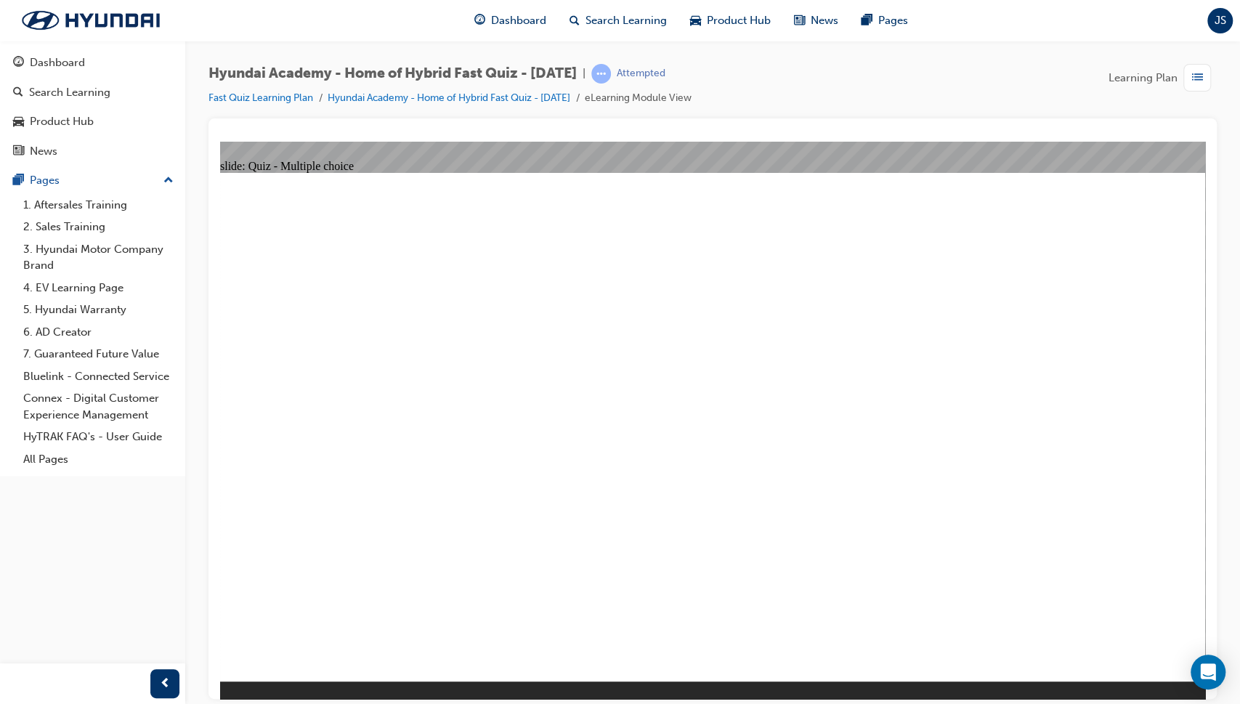
radio input "true"
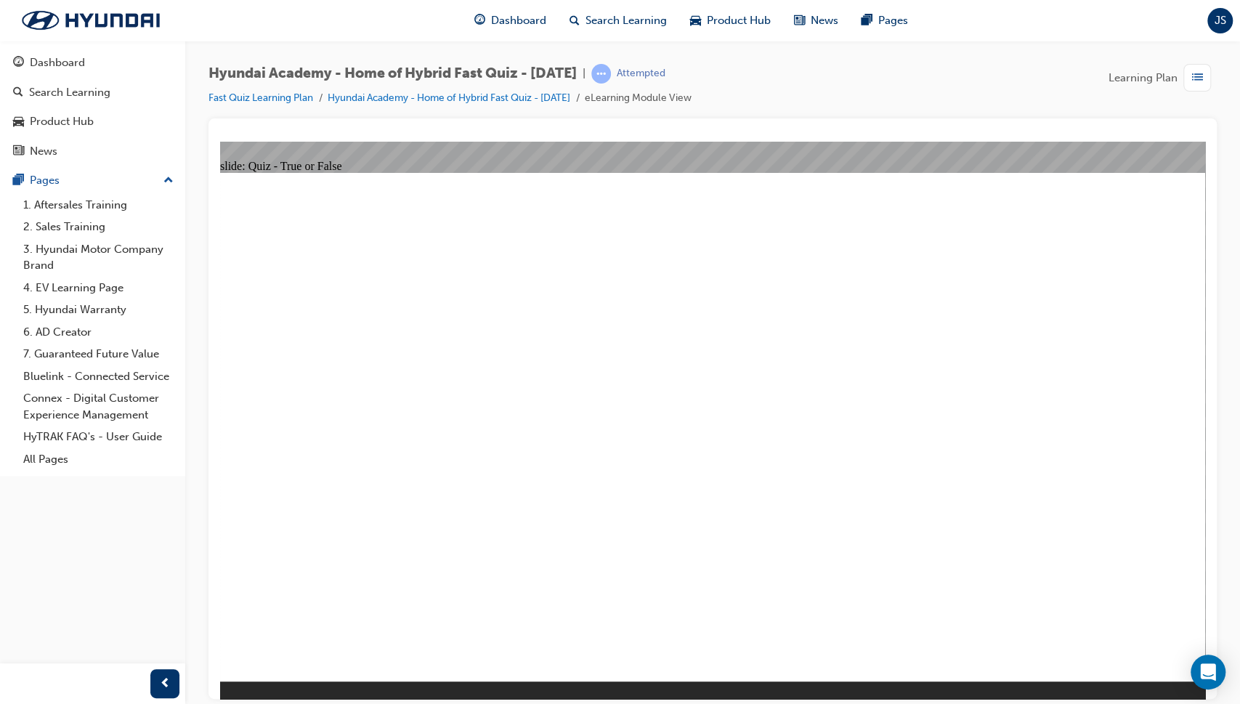
radio input "true"
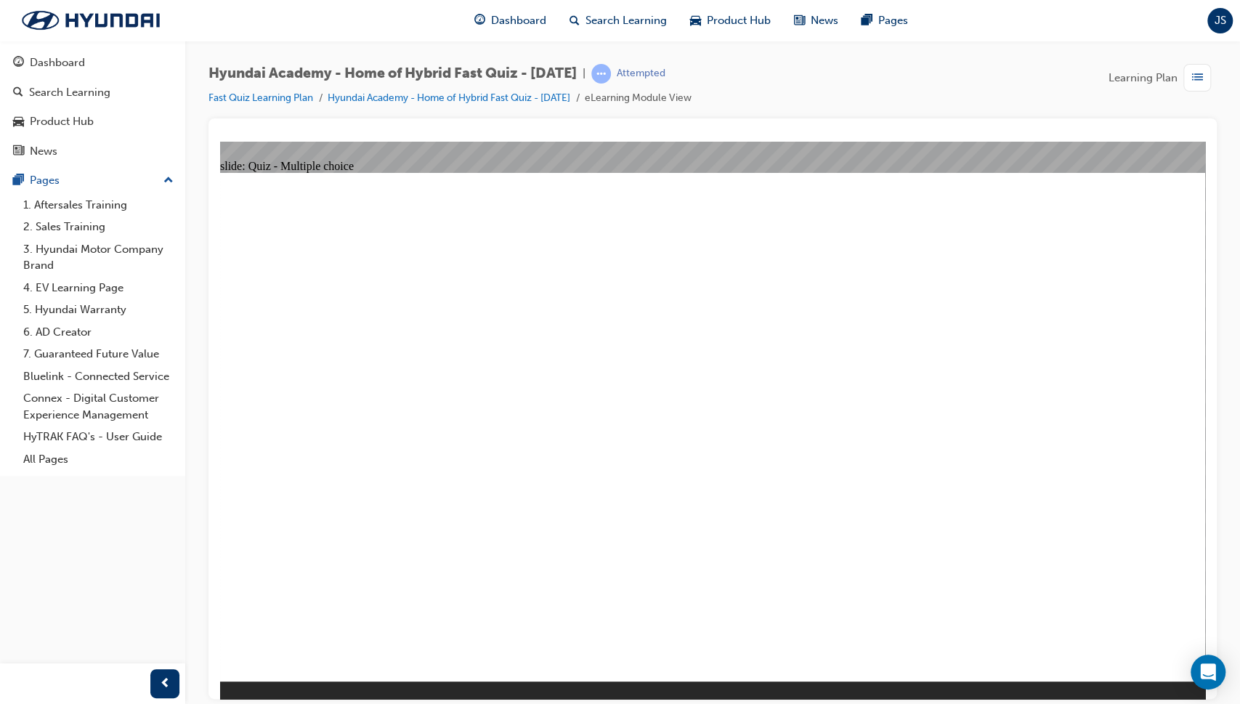
radio input "true"
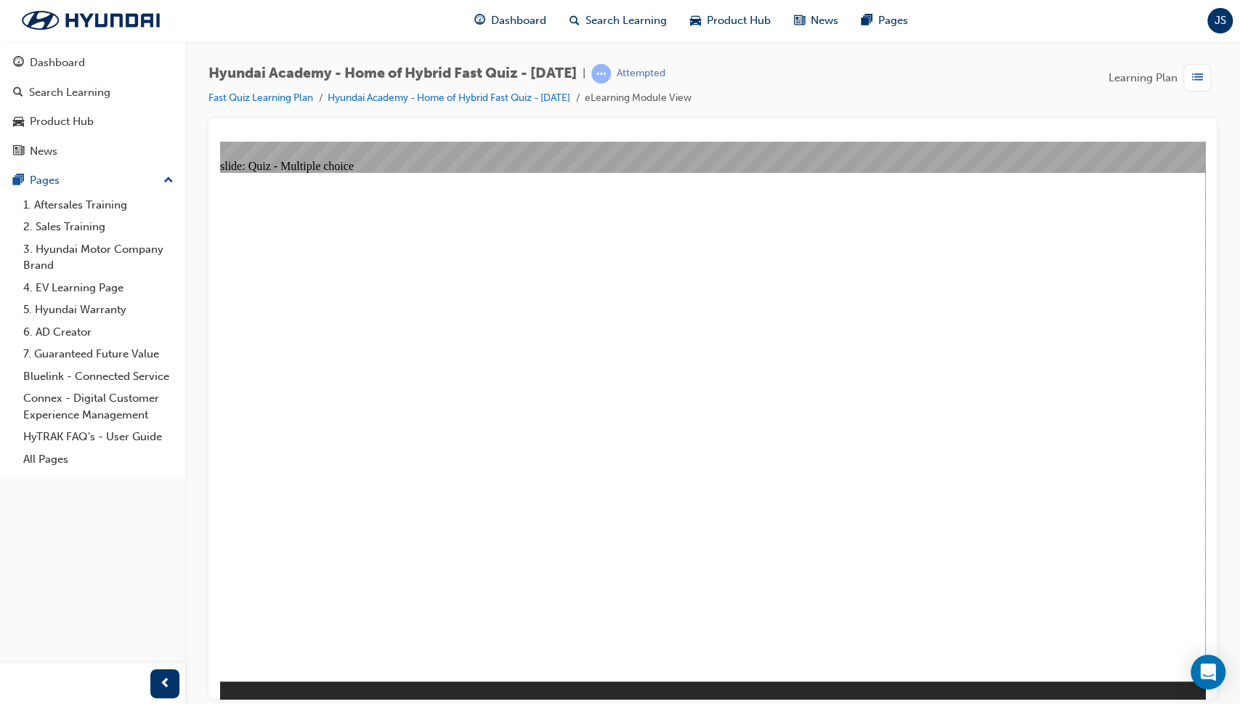
radio input "true"
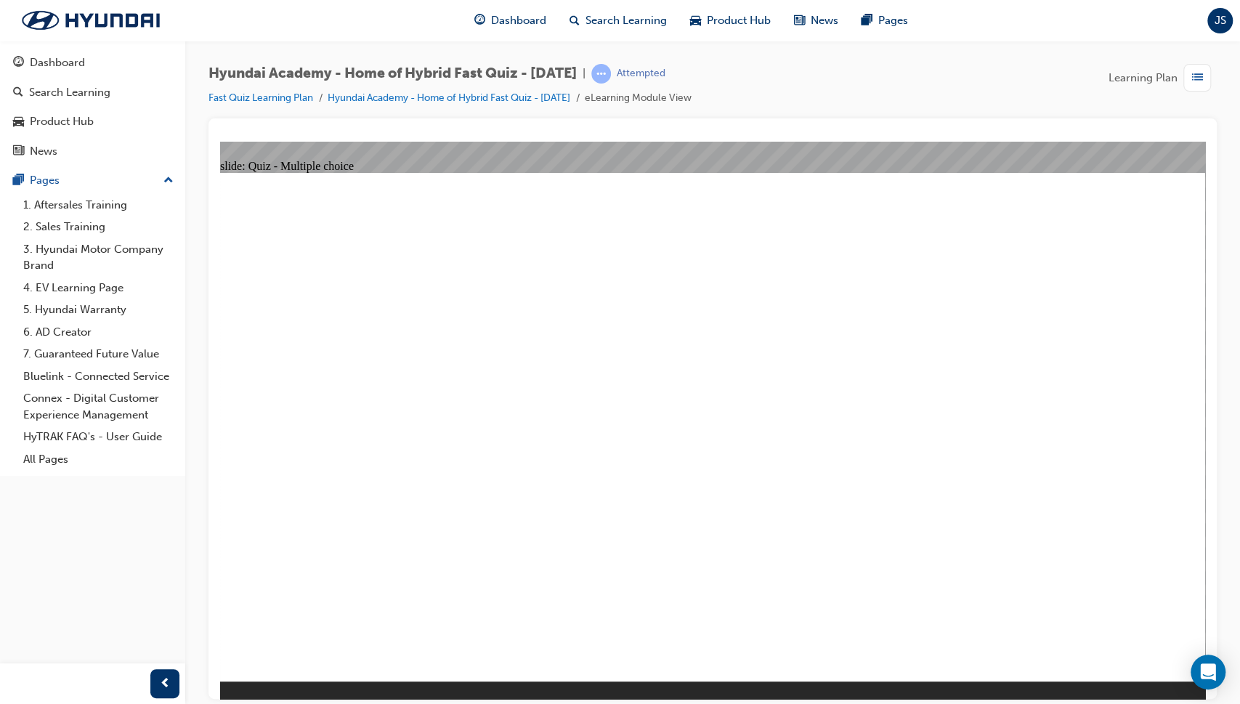
radio input "true"
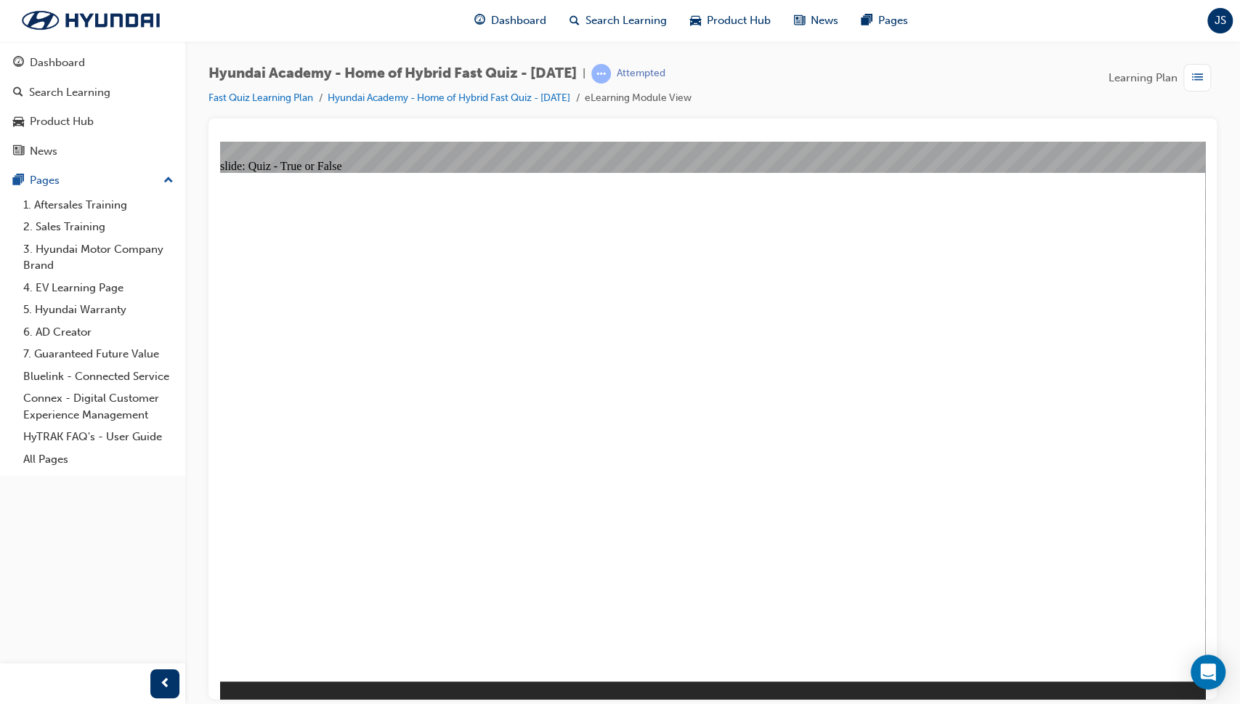
radio input "true"
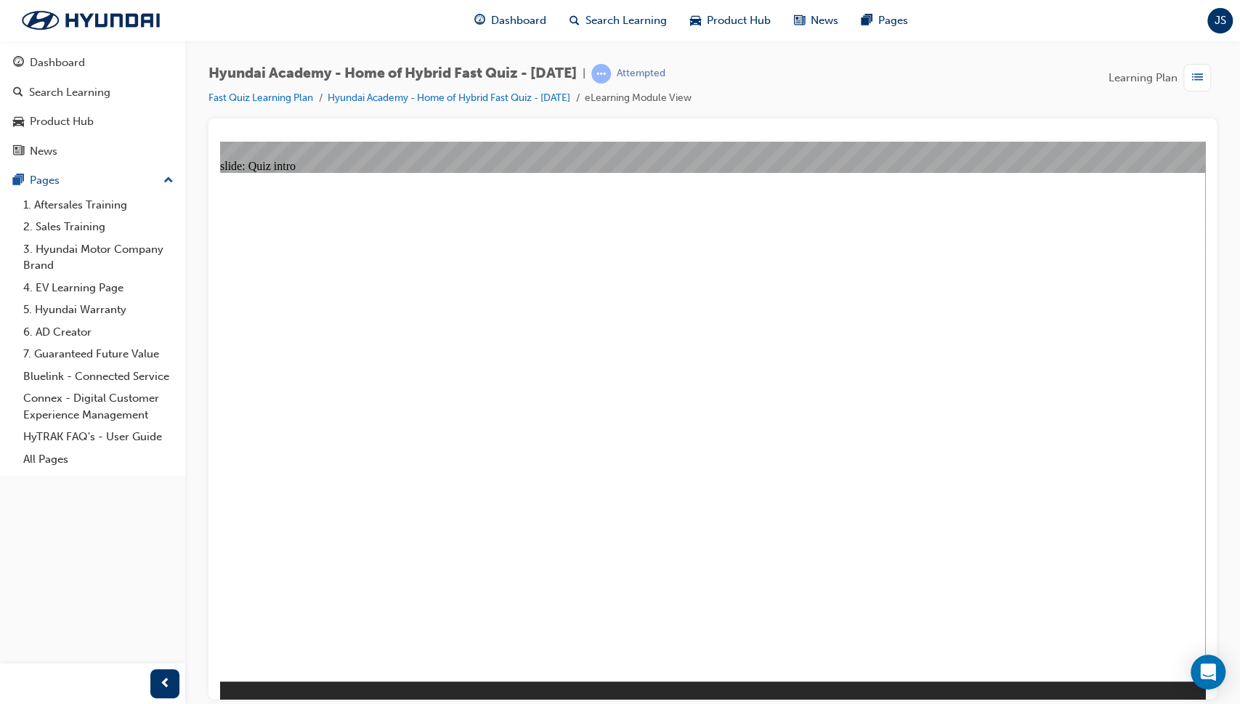
radio input "true"
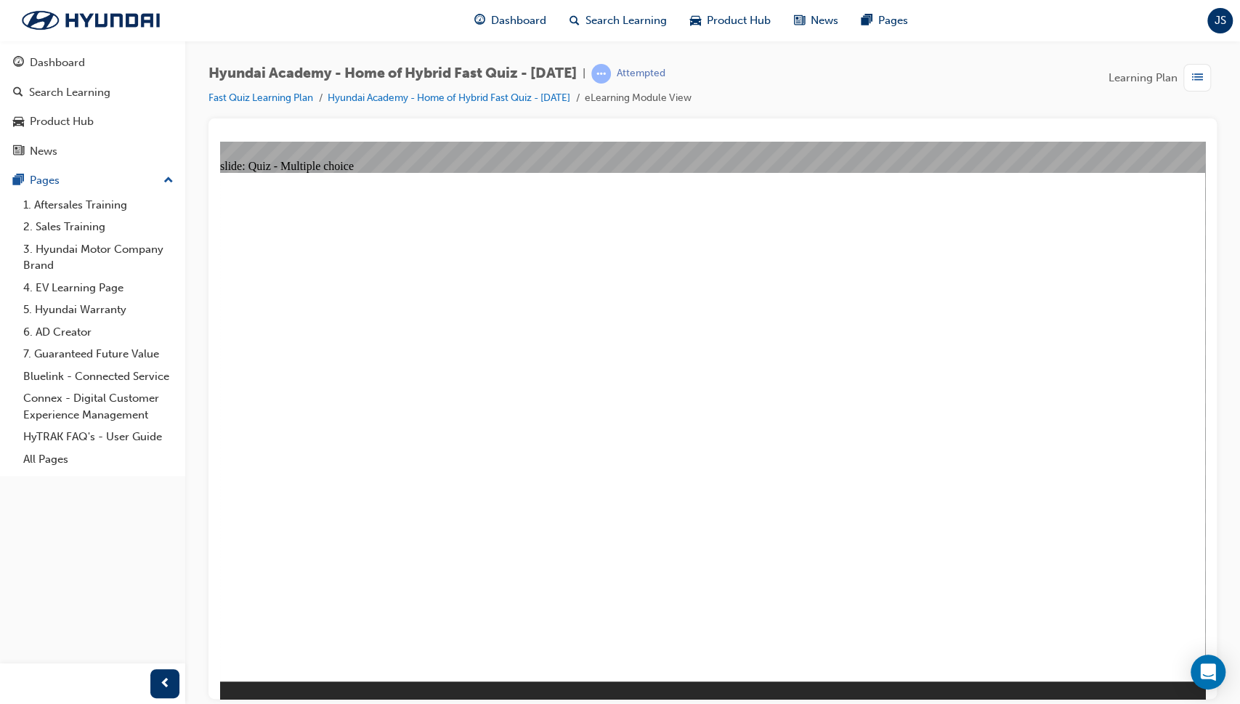
radio input "true"
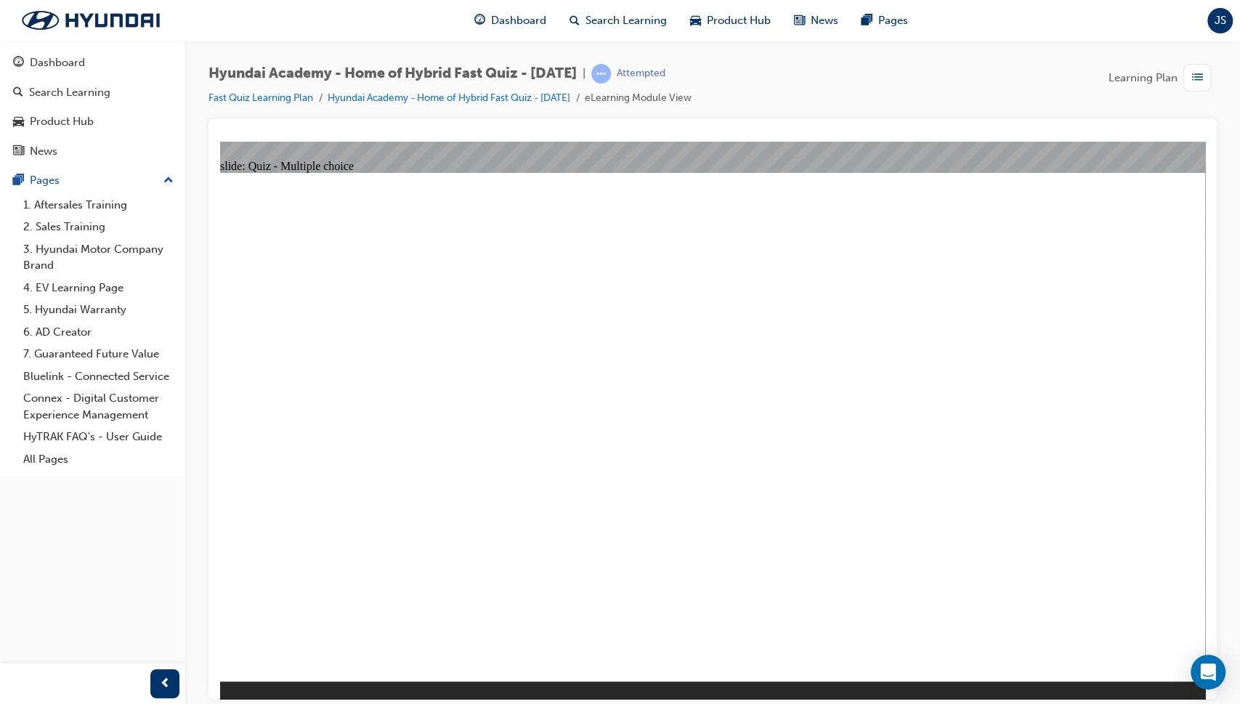
checkbox input "true"
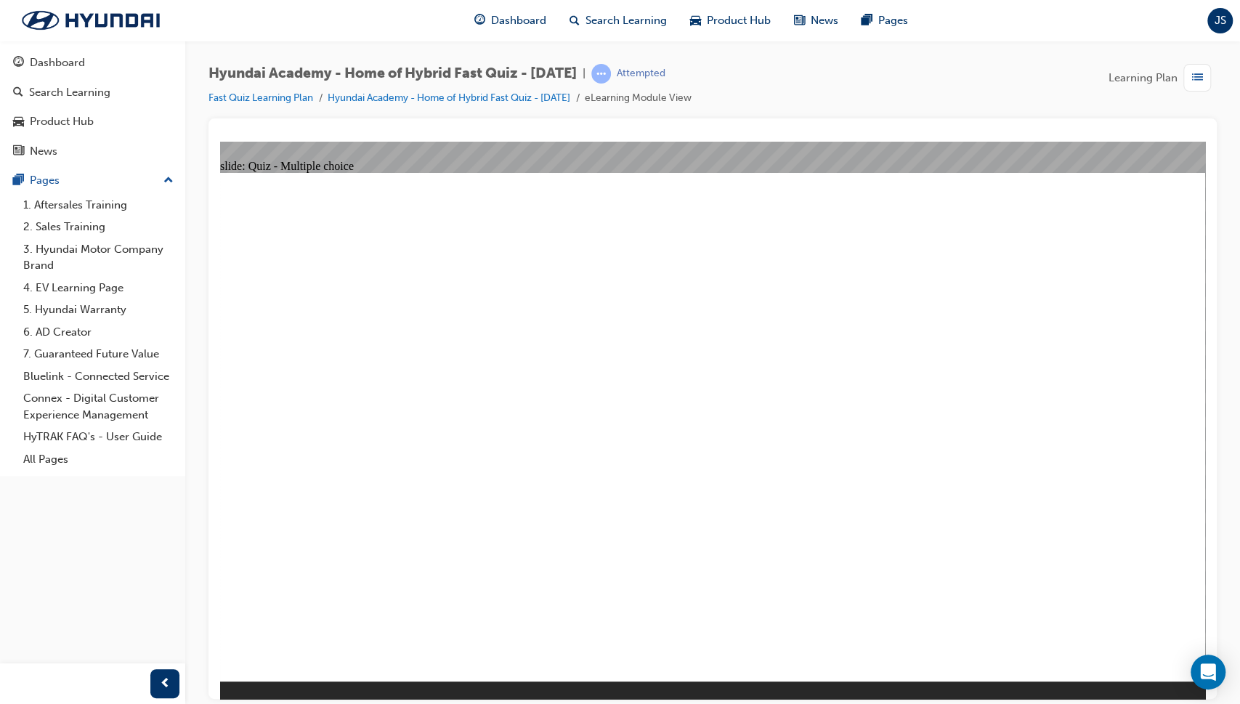
checkbox input "false"
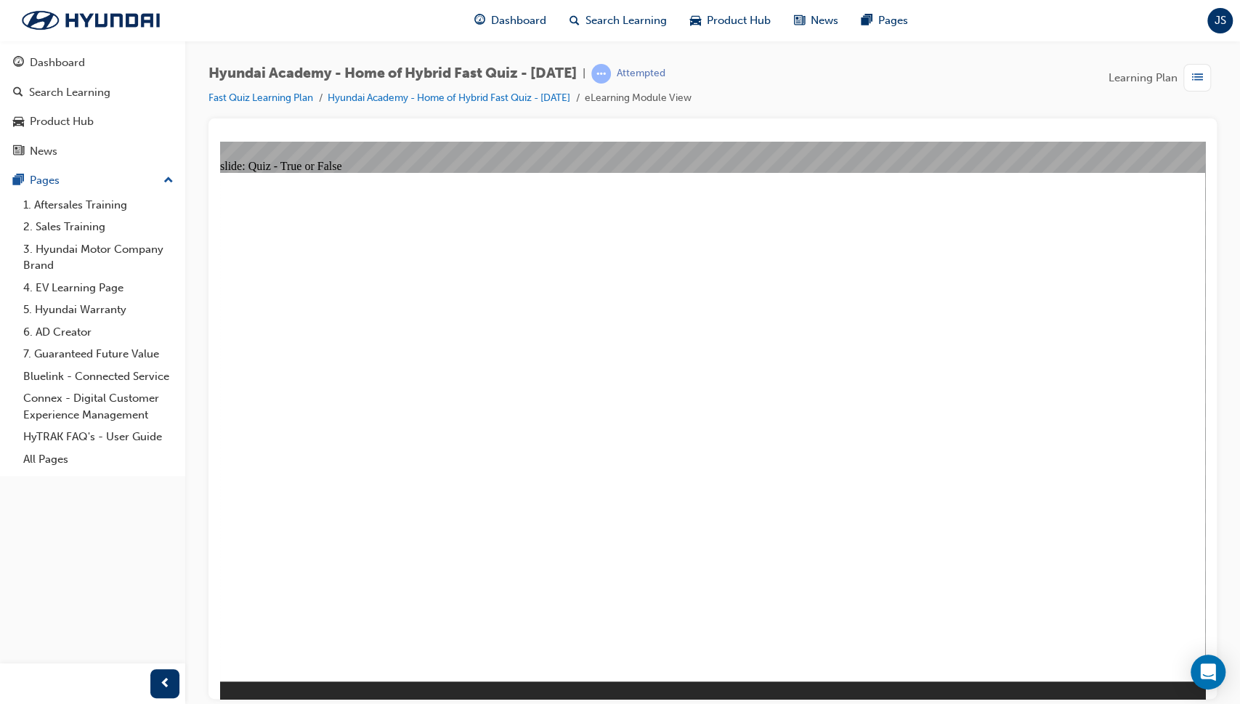
radio input "true"
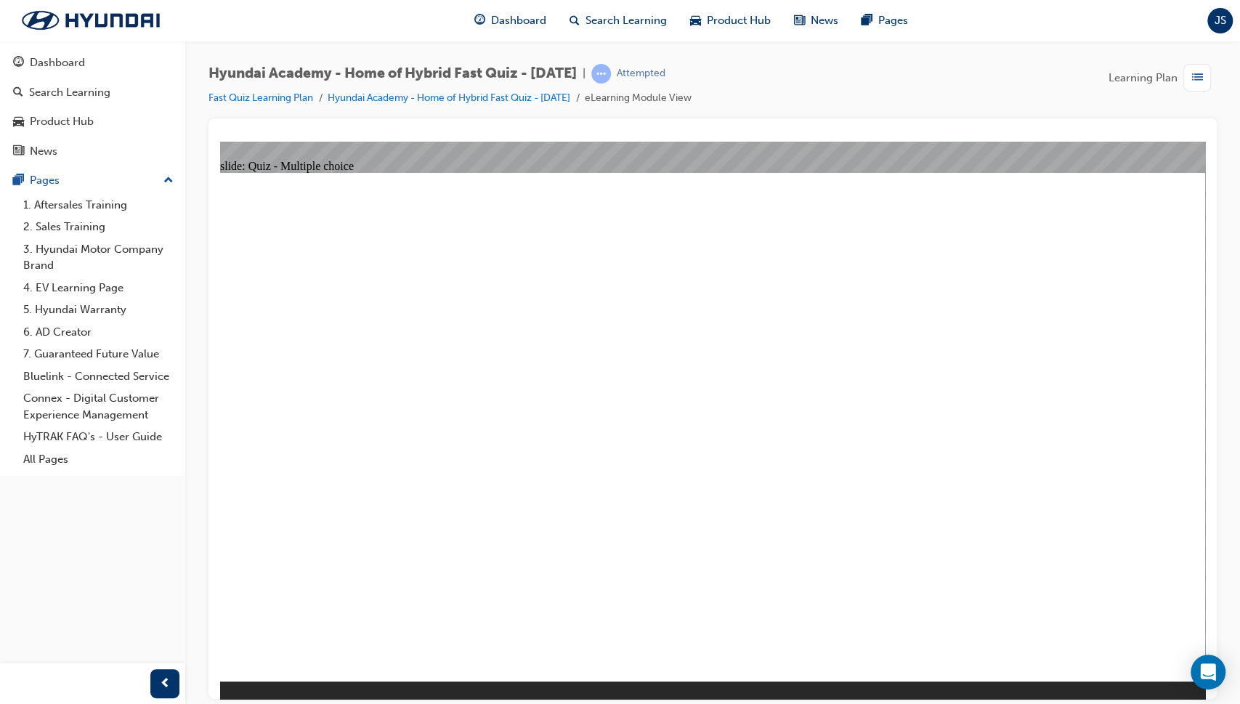
radio input "true"
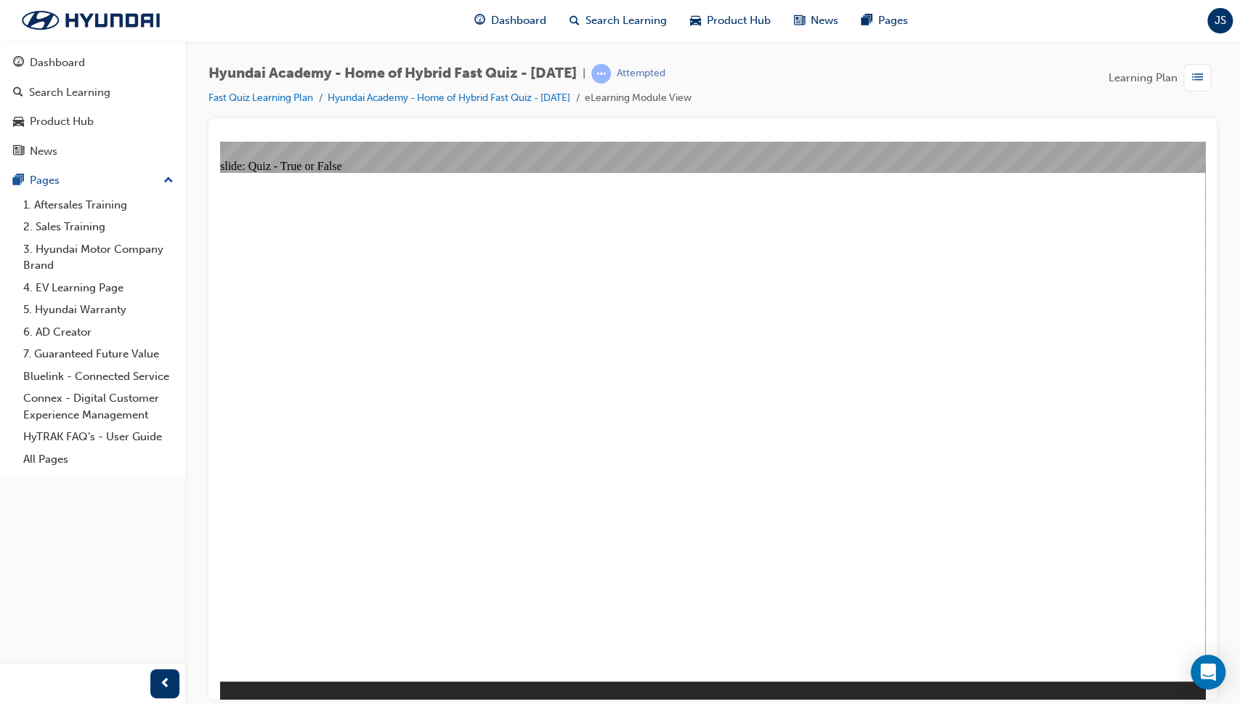
radio input "true"
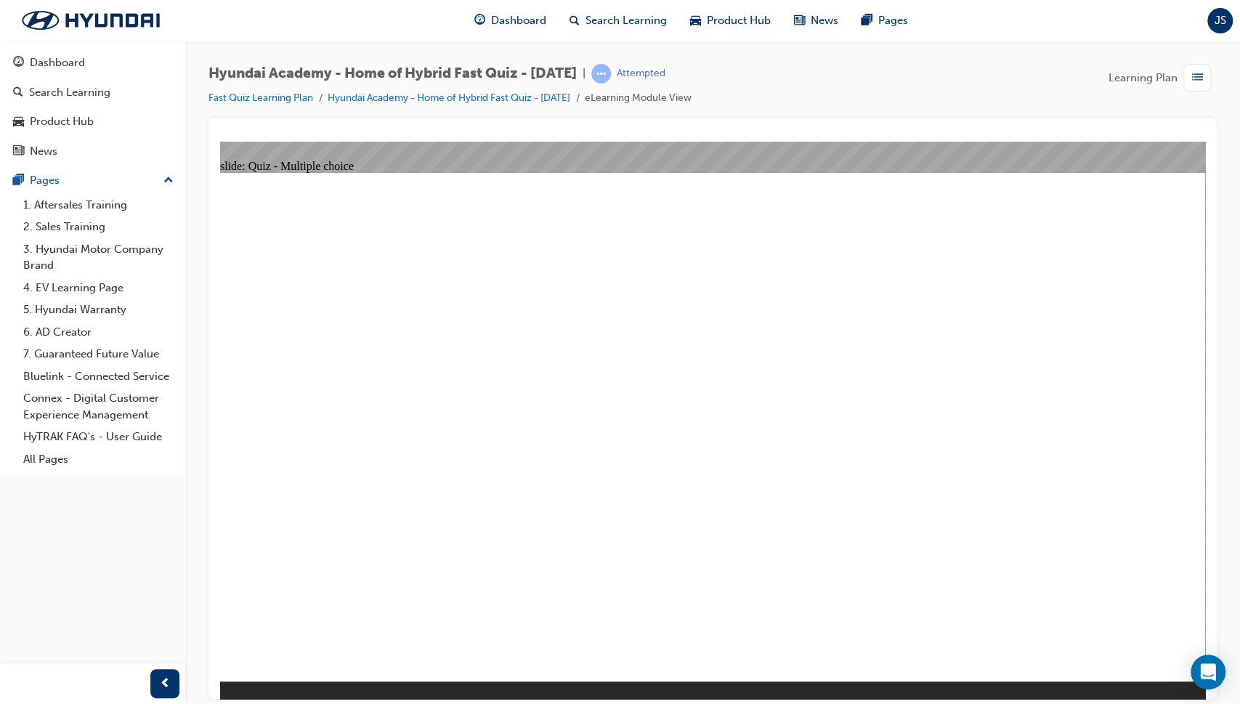
radio input "true"
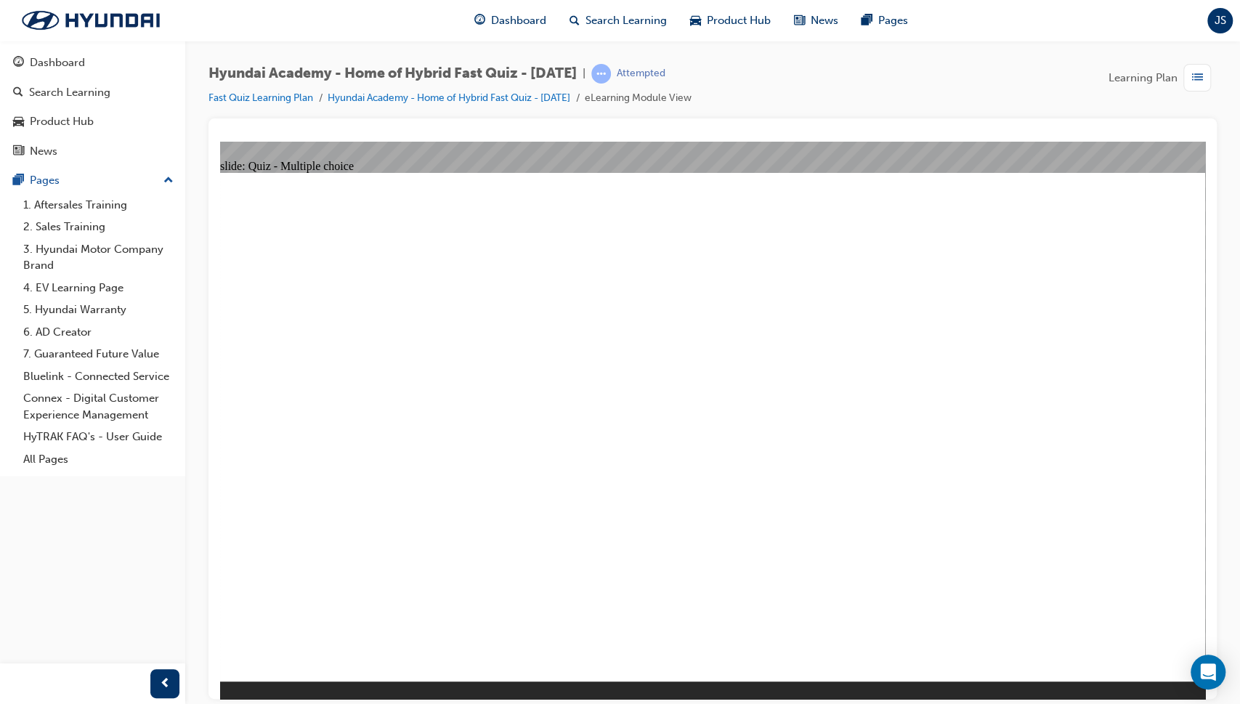
radio input "true"
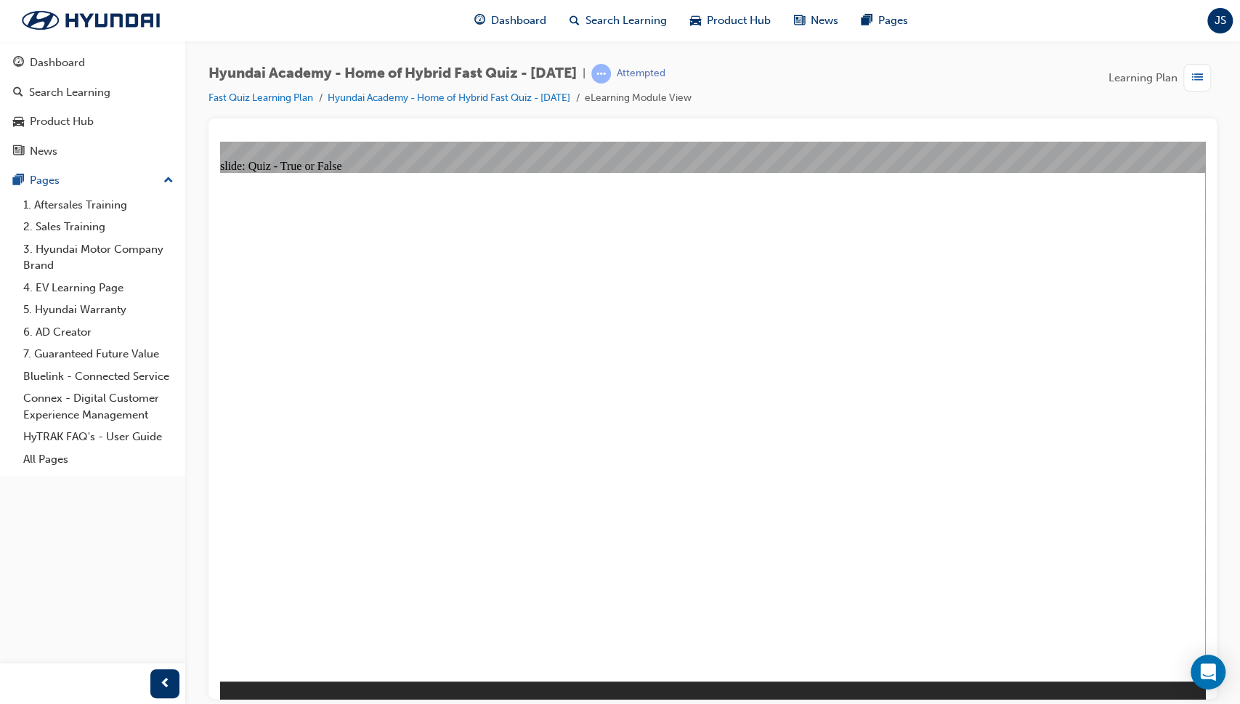
radio input "true"
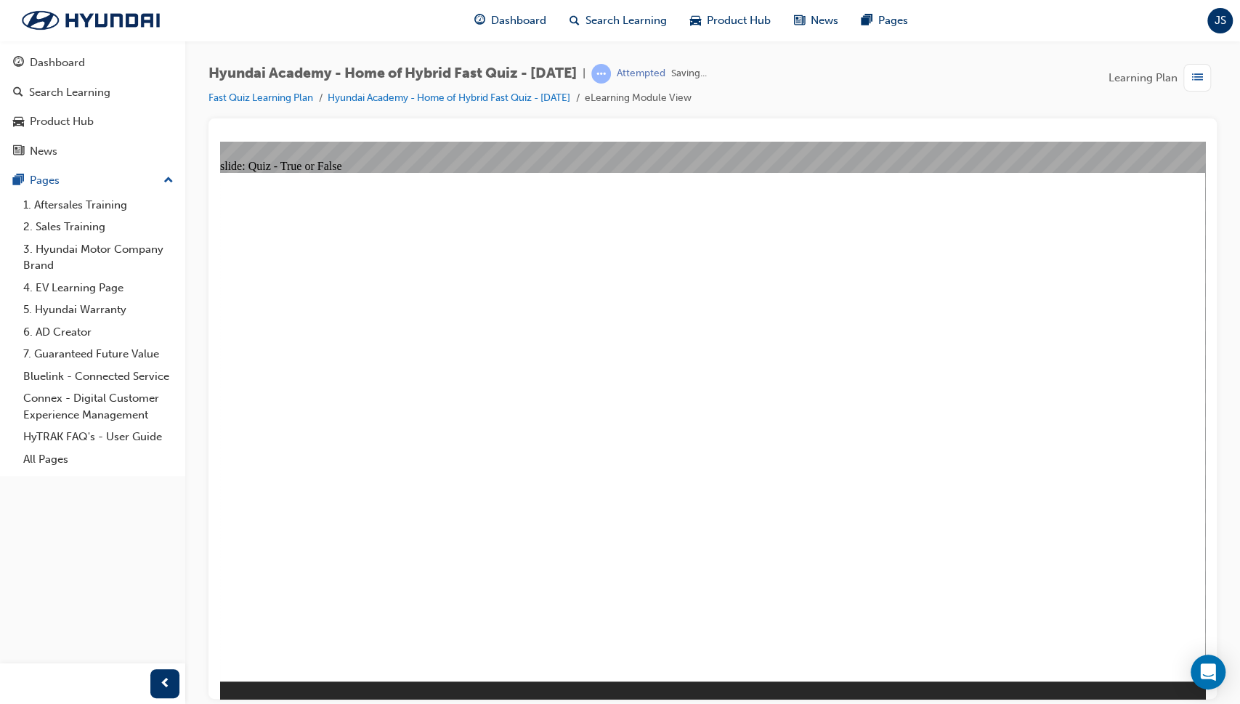
radio input "true"
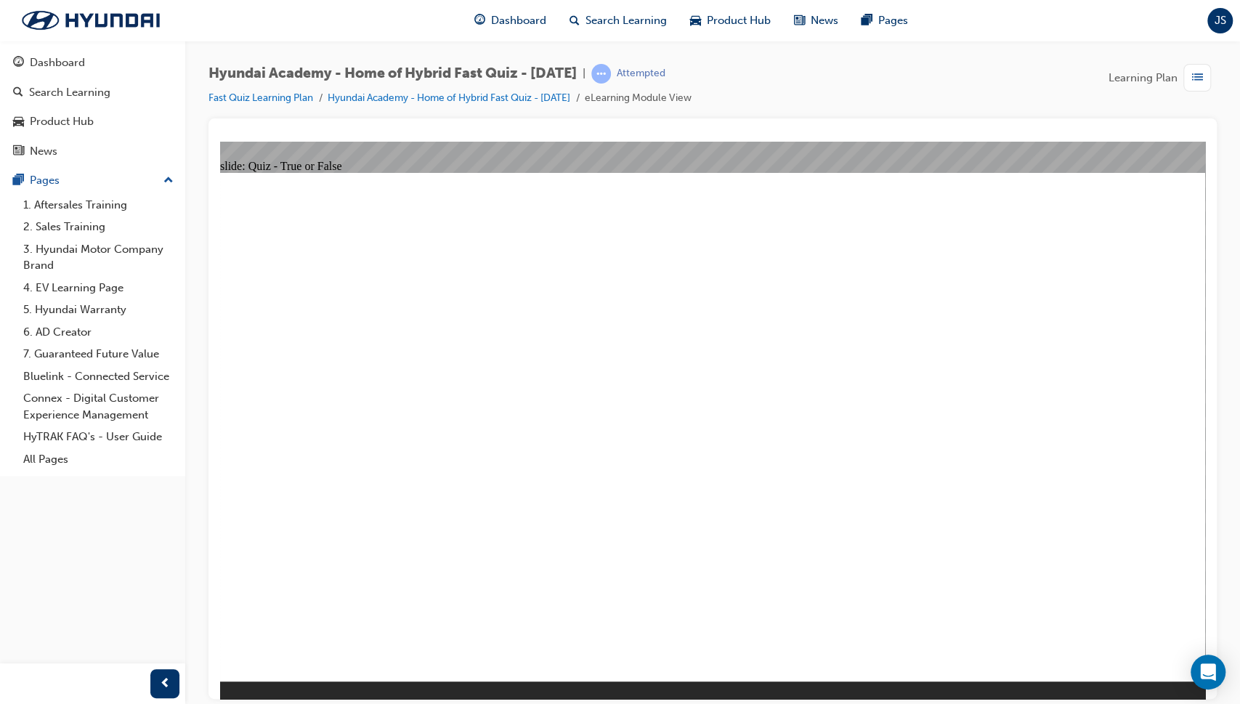
radio input "true"
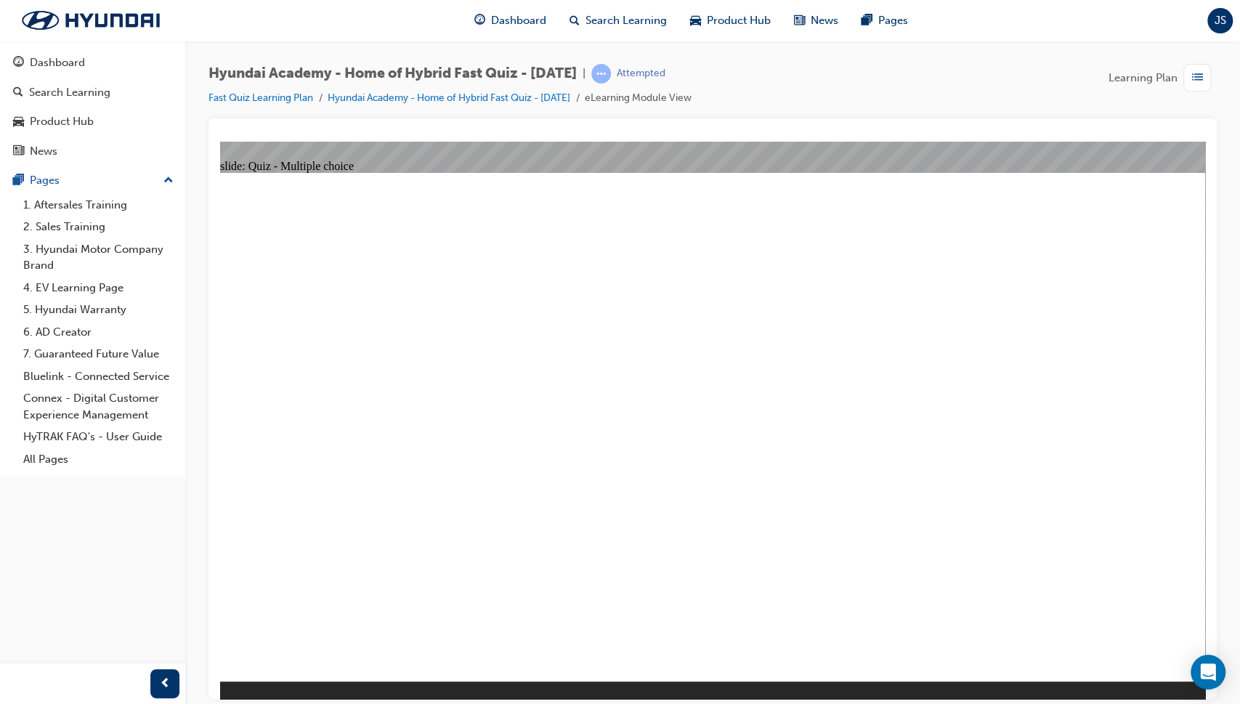
radio input "true"
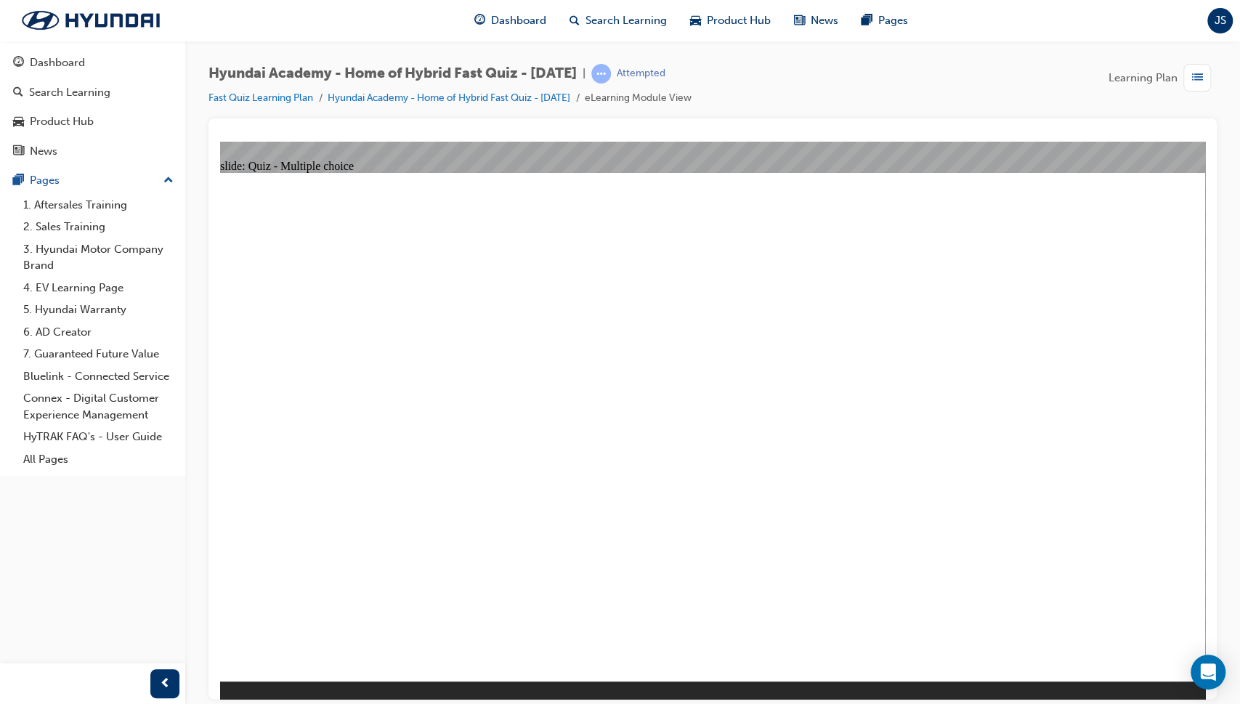
radio input "true"
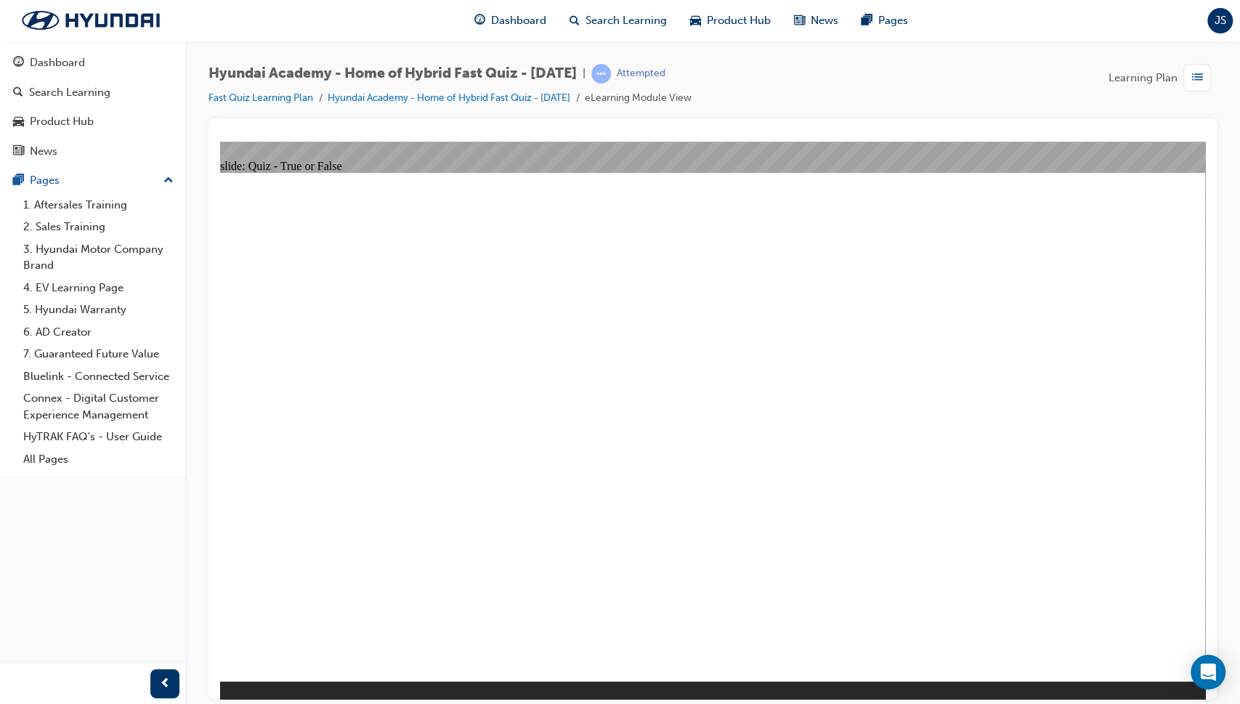
radio input "true"
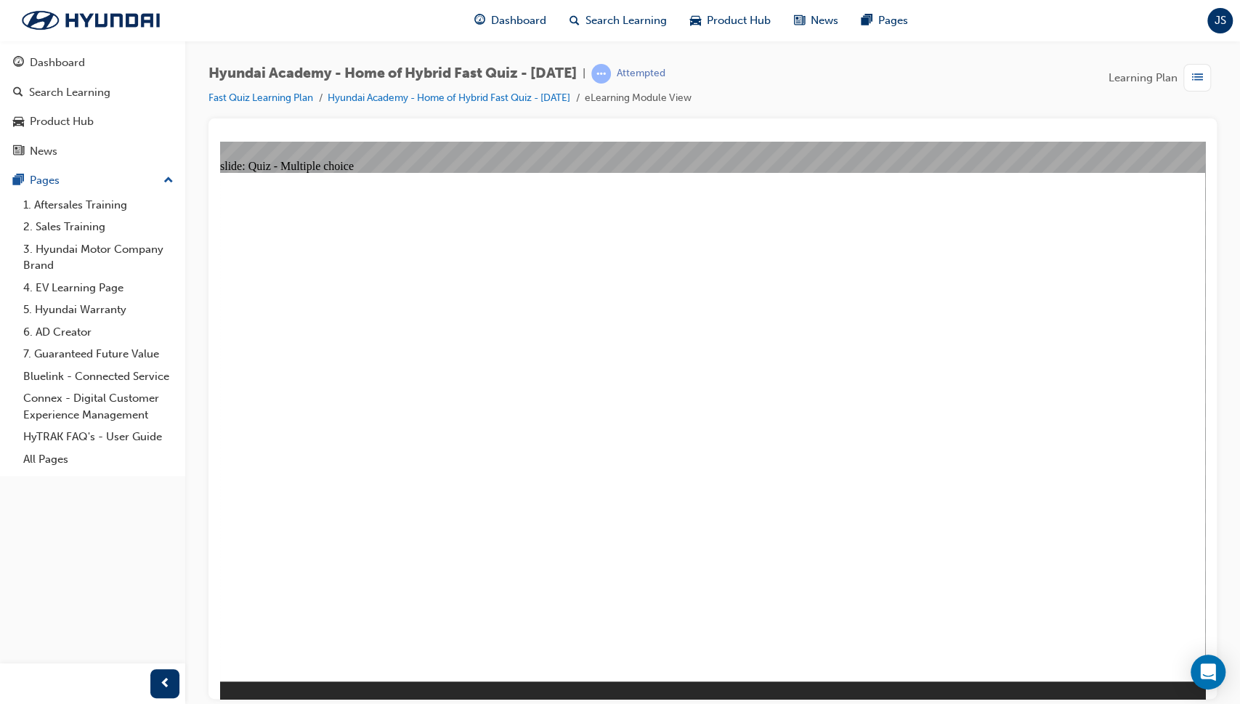
radio input "true"
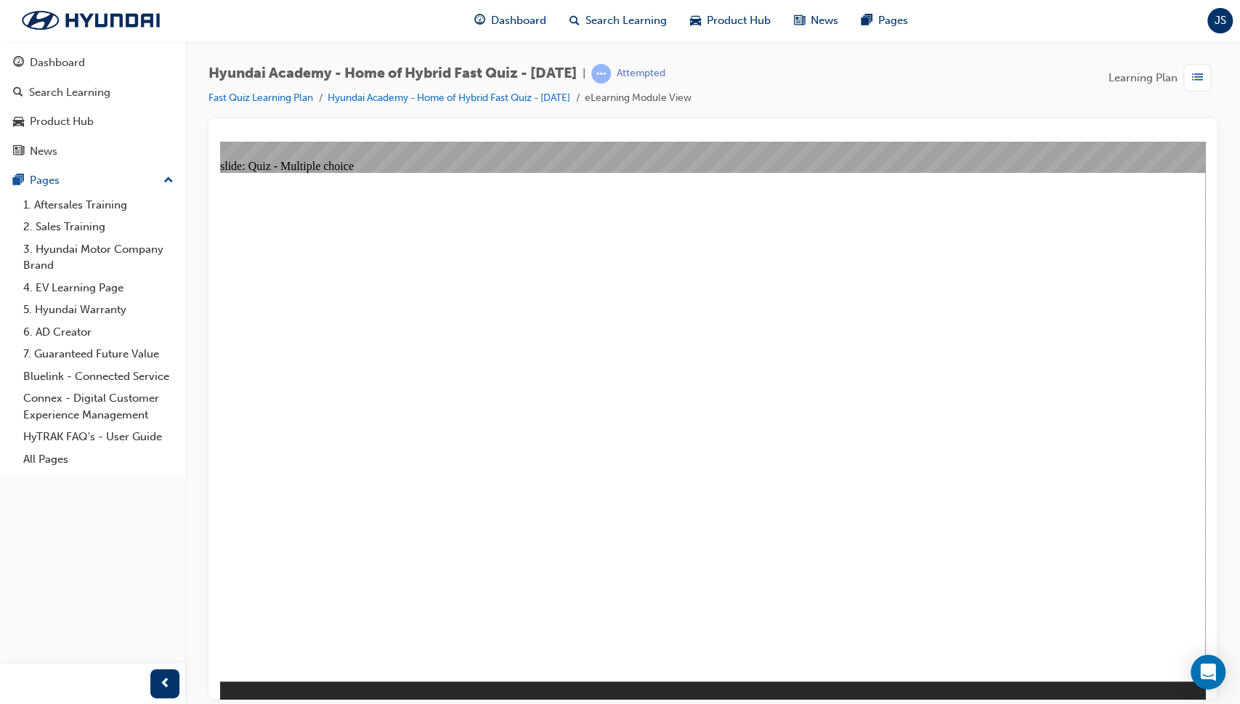
radio input "true"
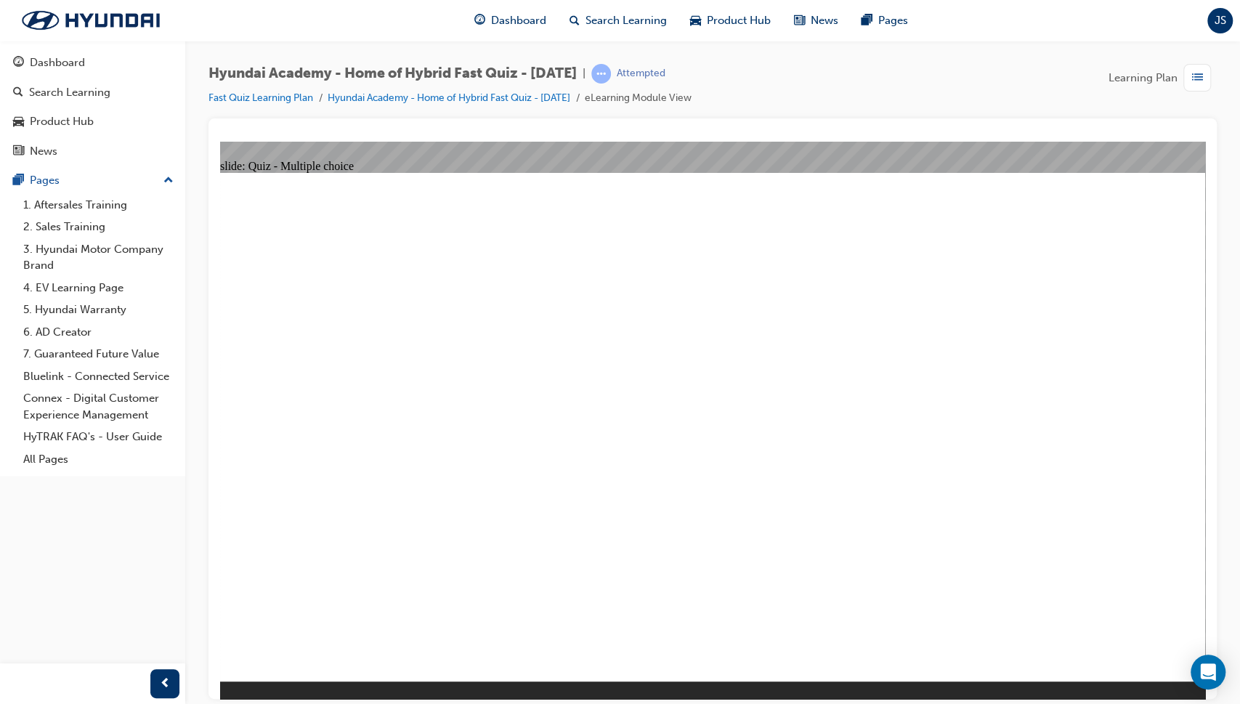
radio input "true"
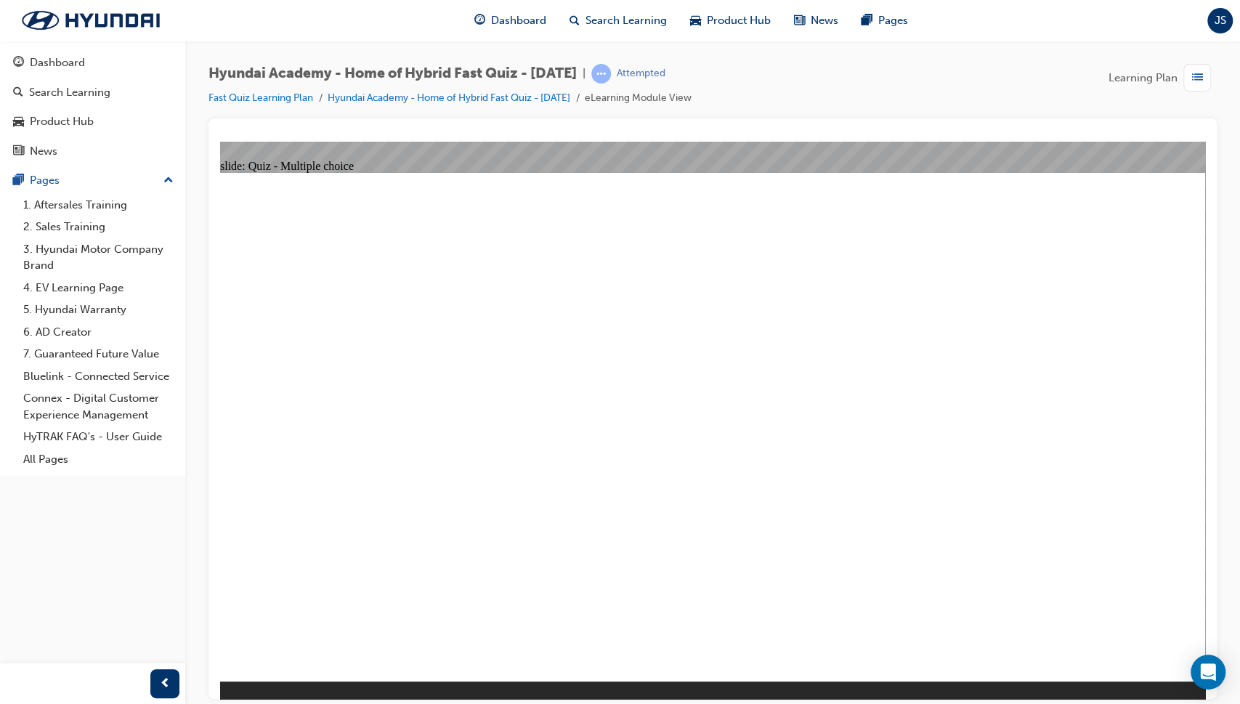
radio input "true"
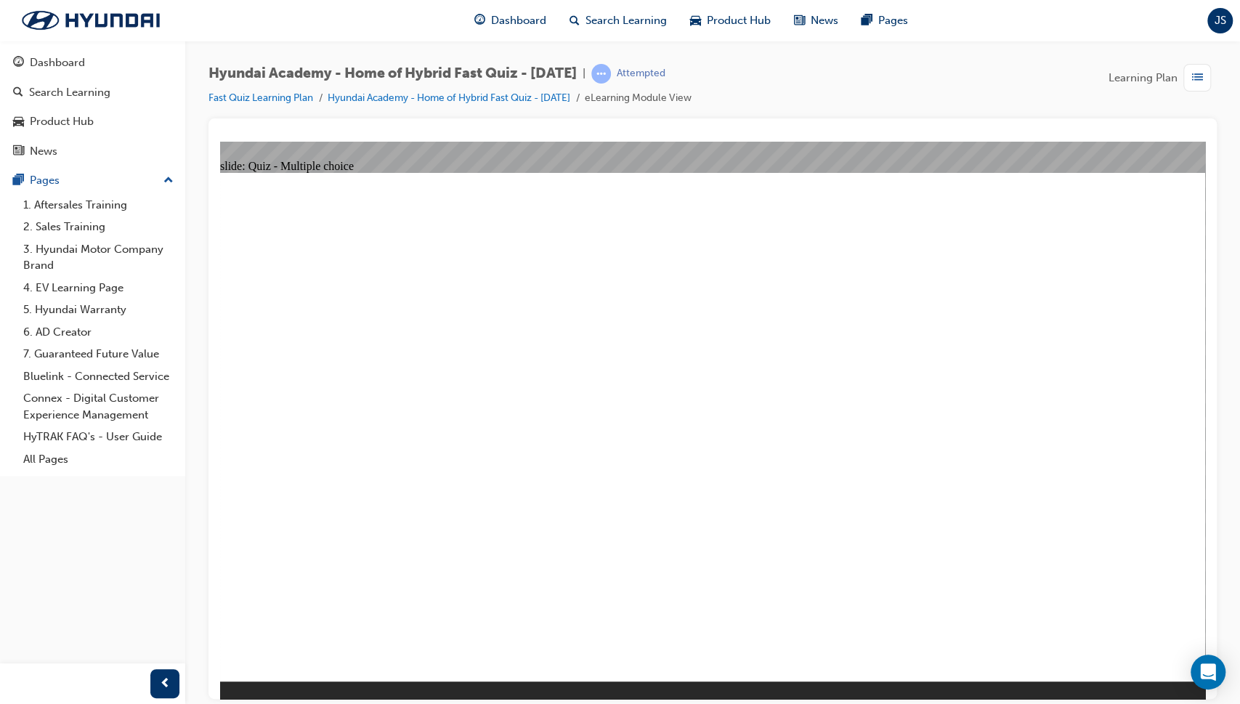
radio input "true"
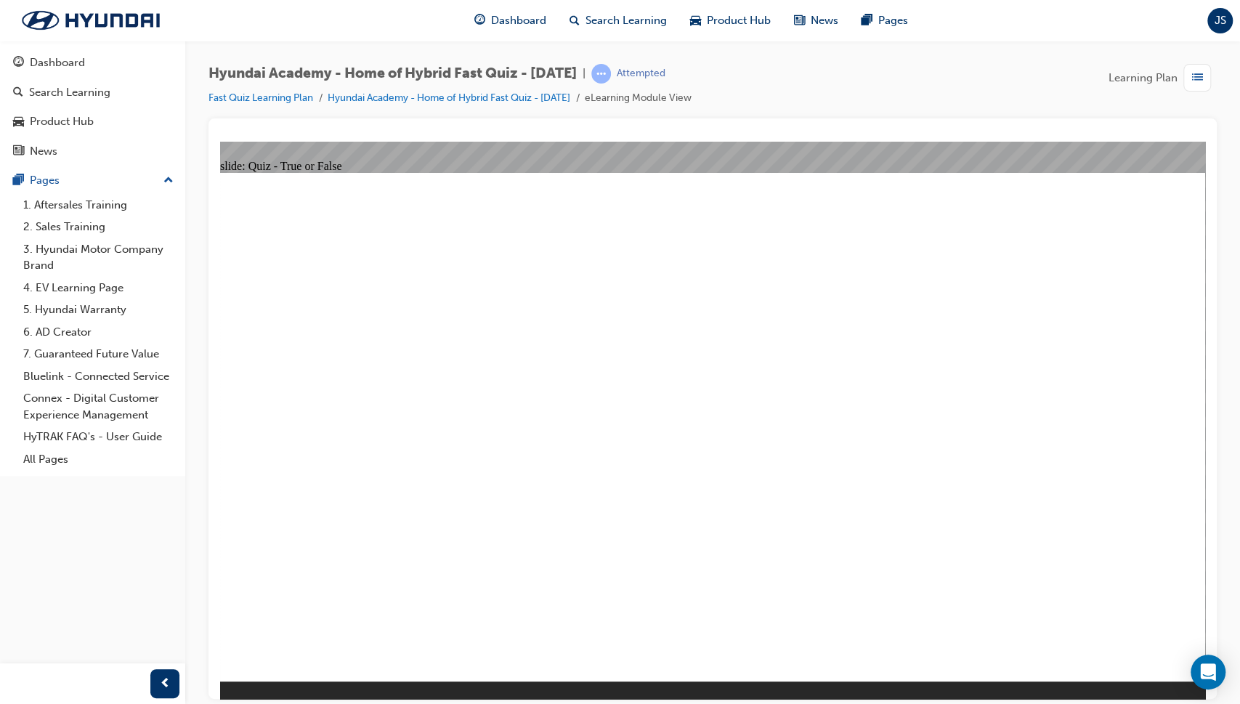
radio input "true"
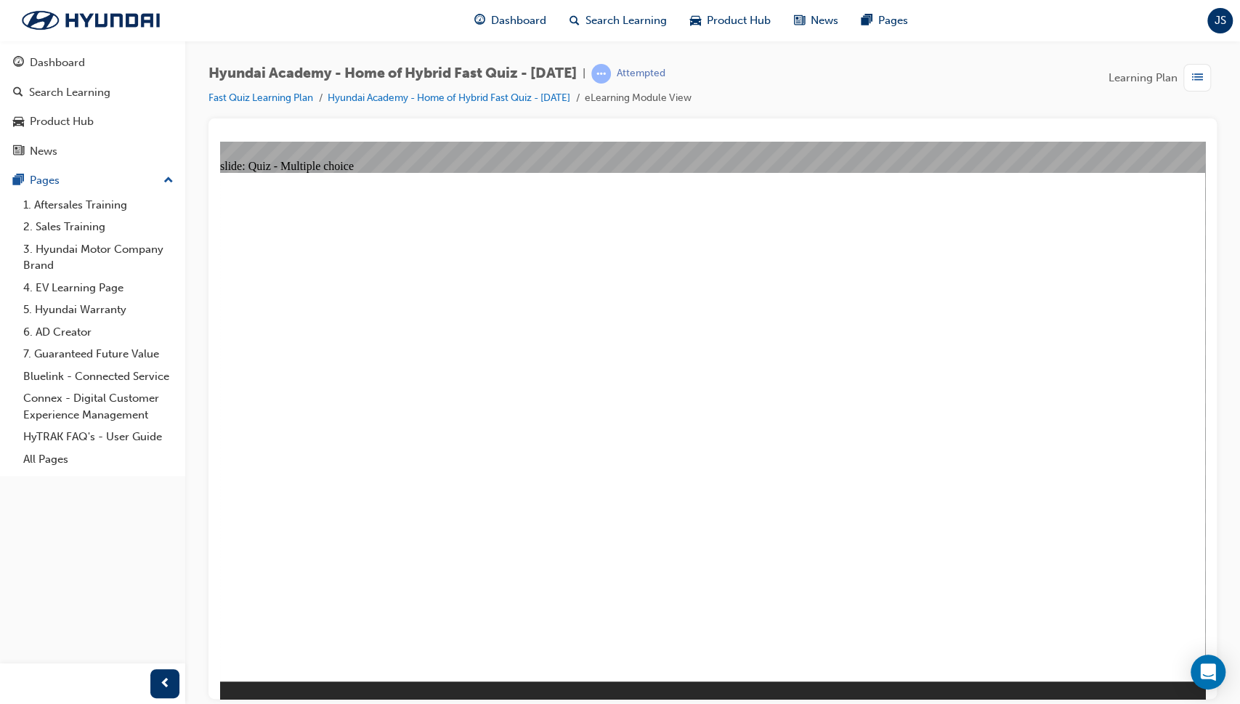
radio input "true"
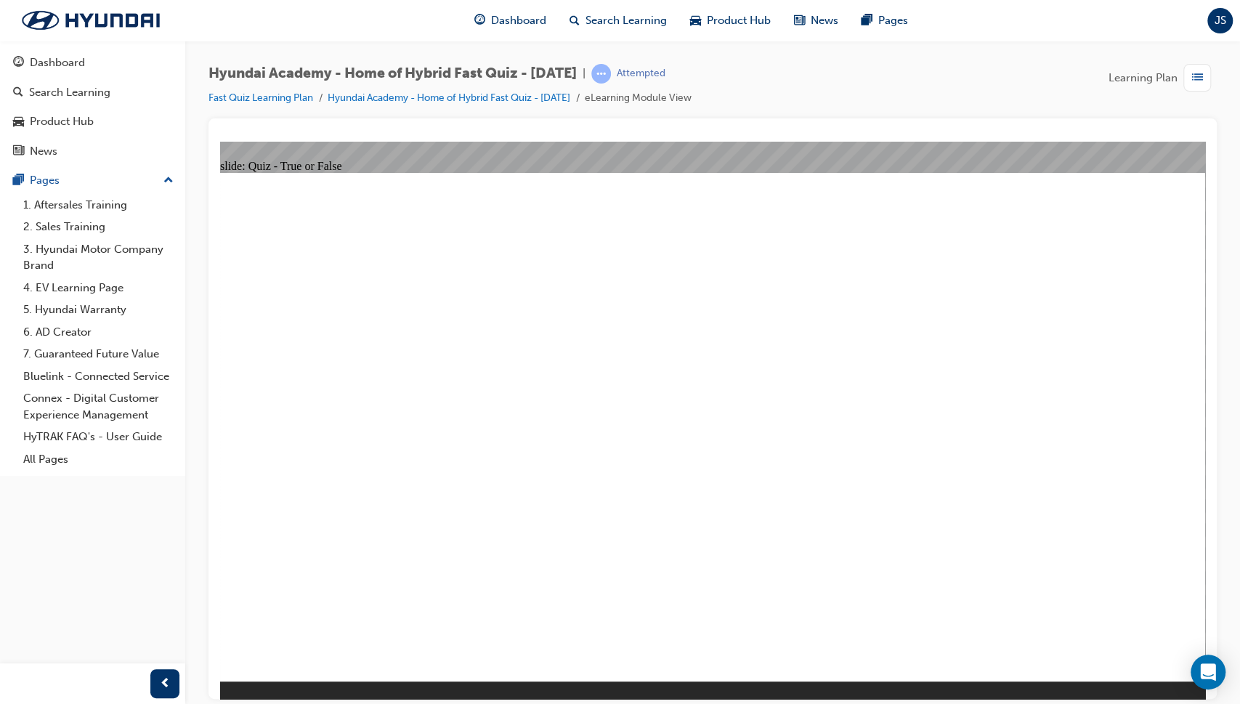
radio input "true"
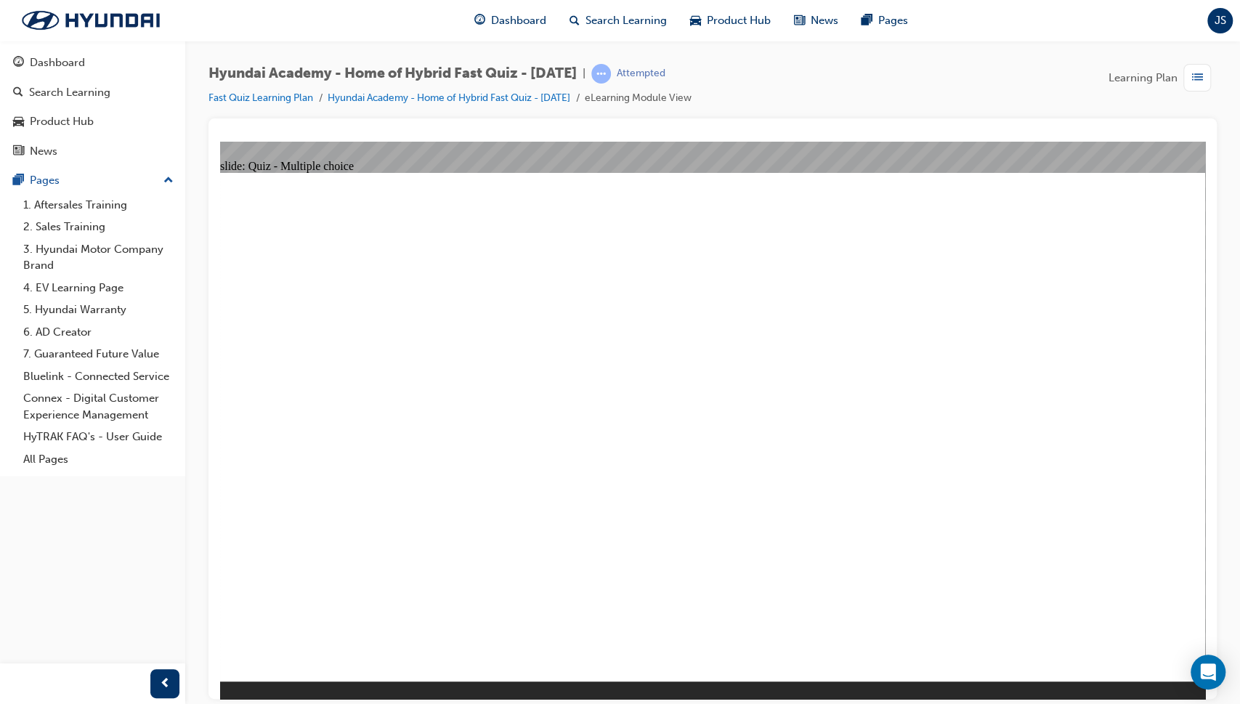
radio input "true"
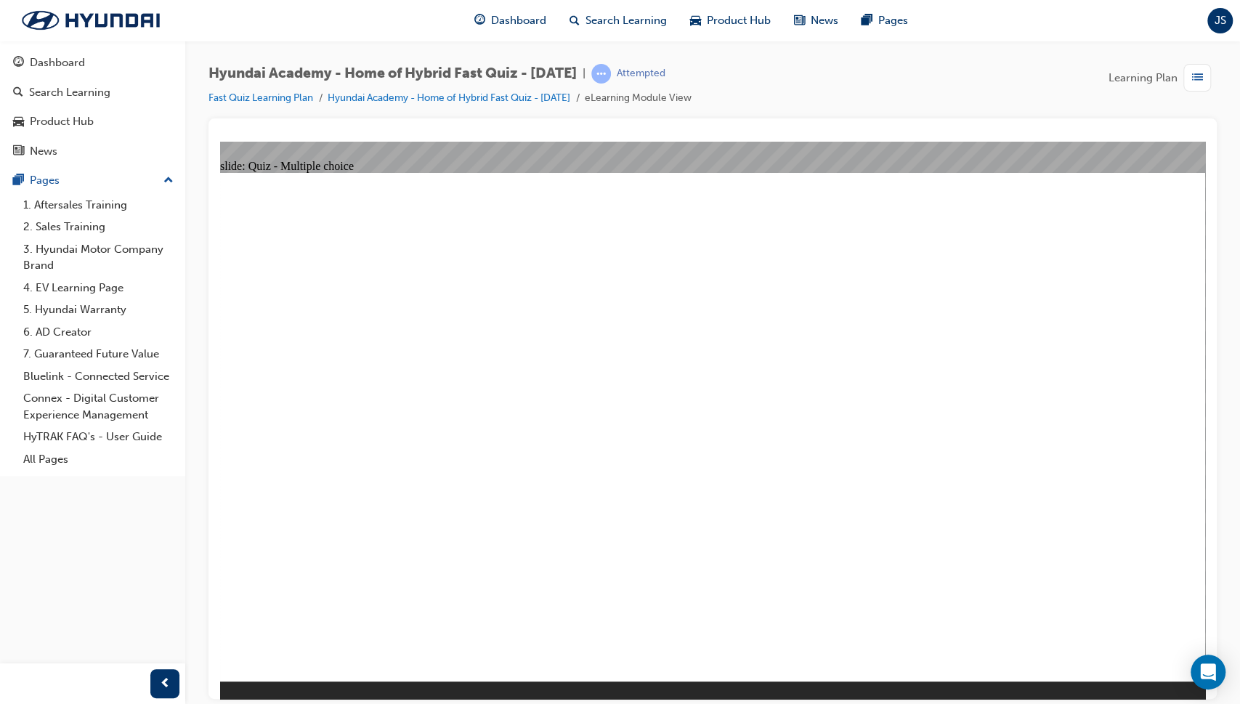
radio input "true"
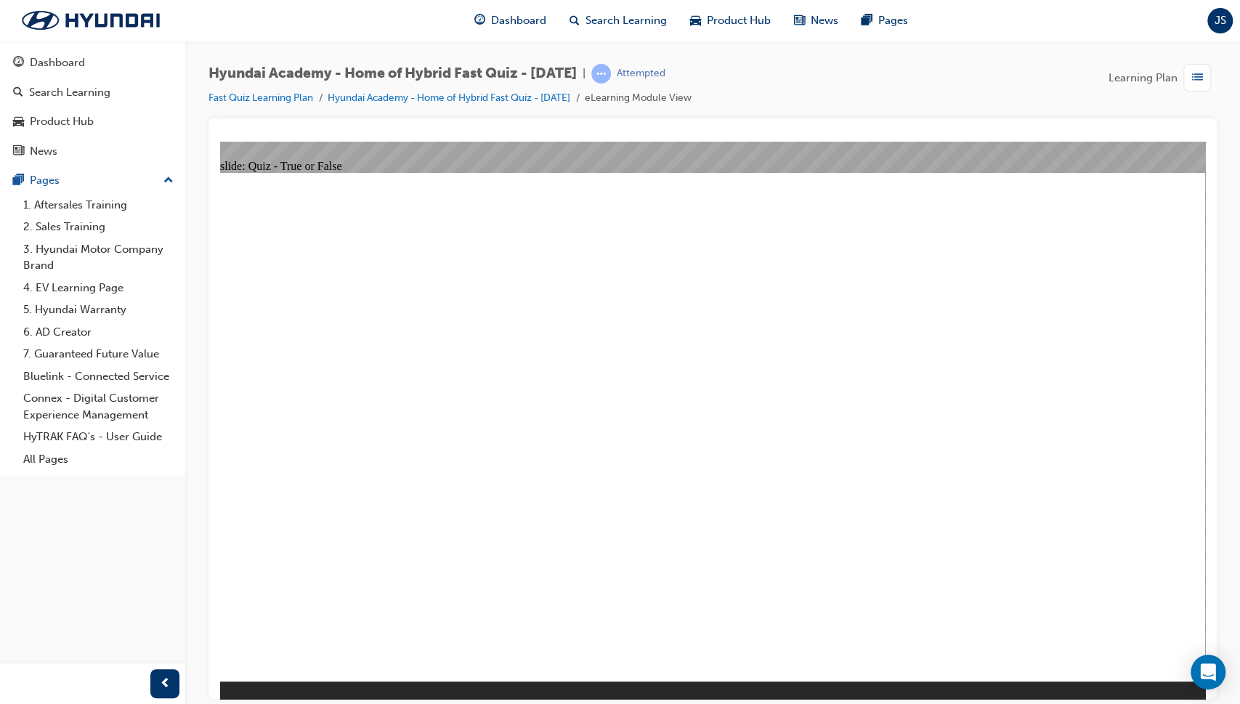
radio input "true"
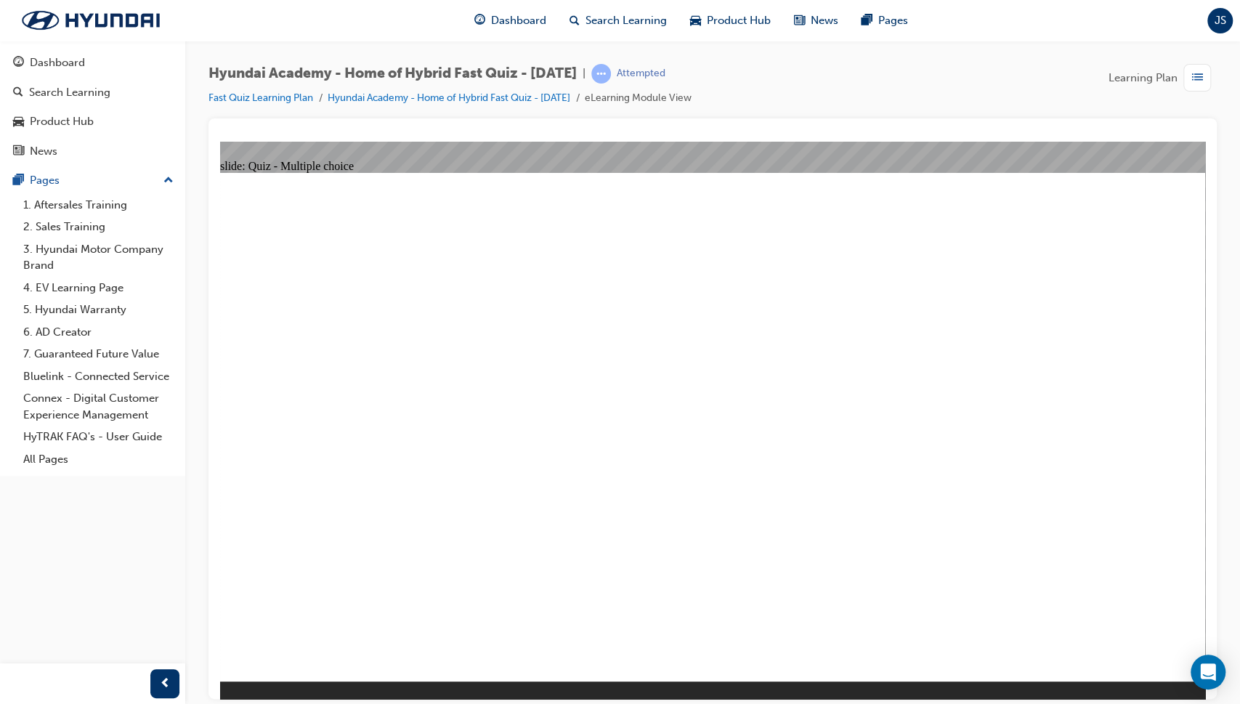
radio input "true"
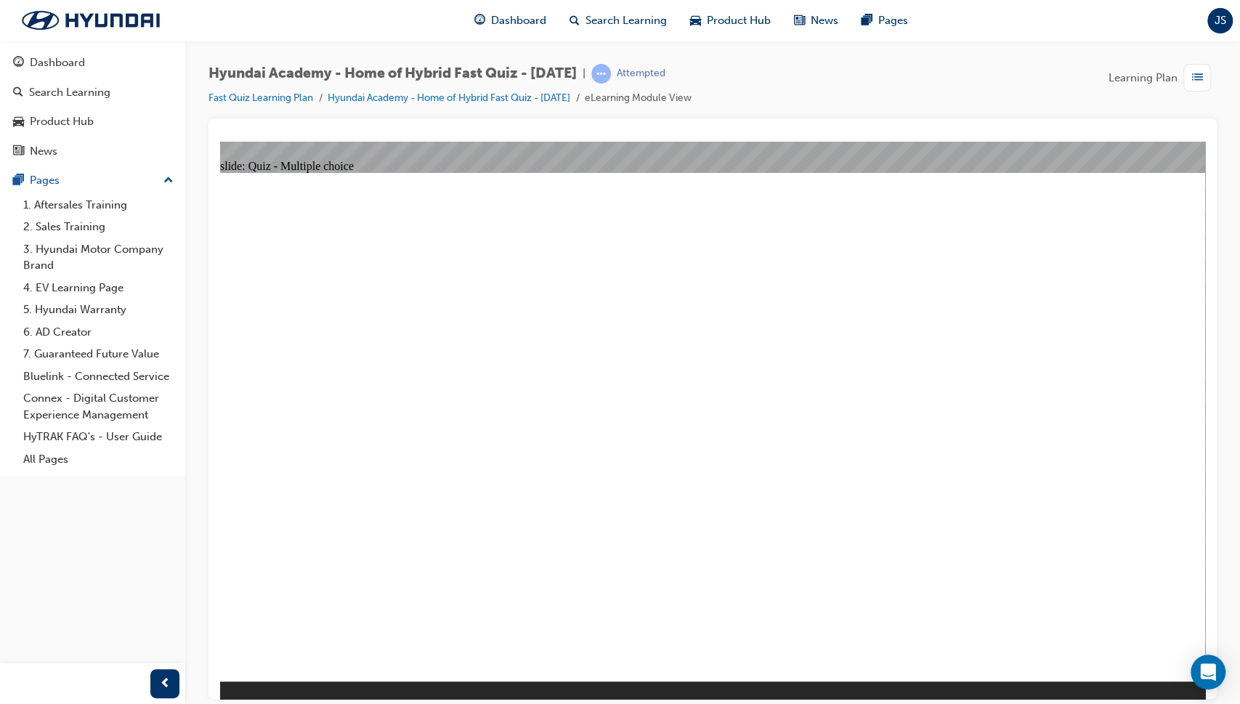
checkbox input "true"
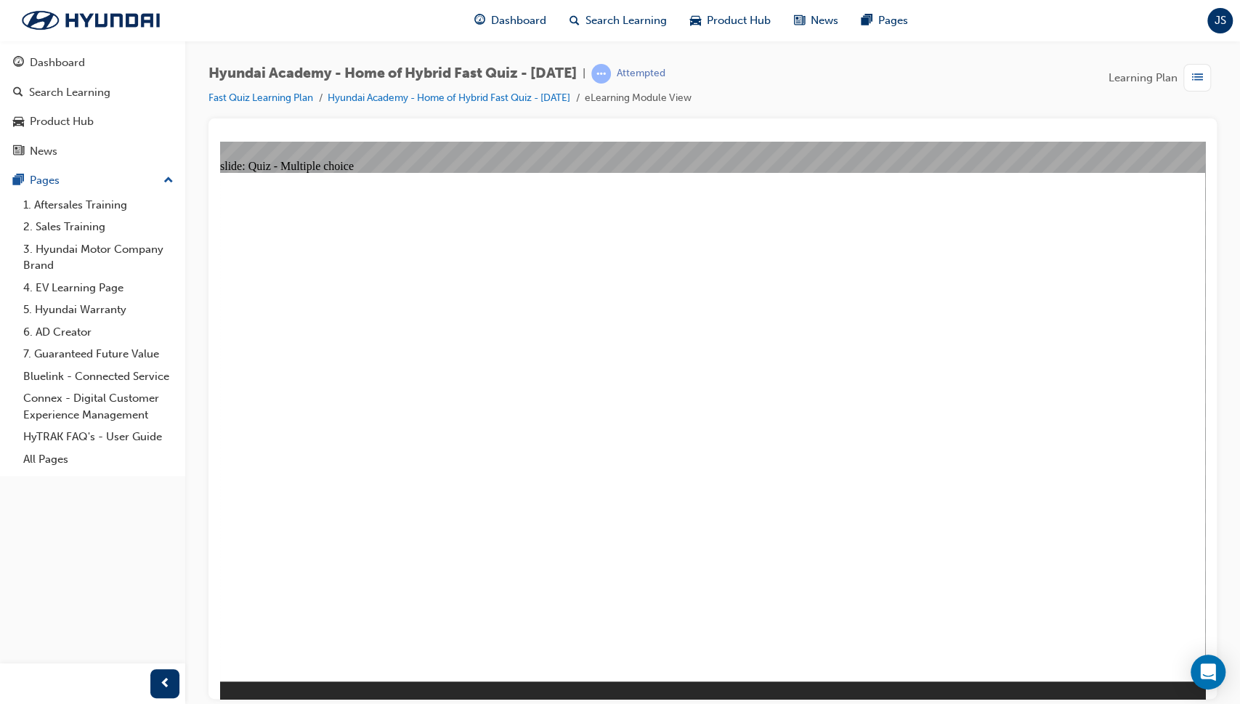
radio input "true"
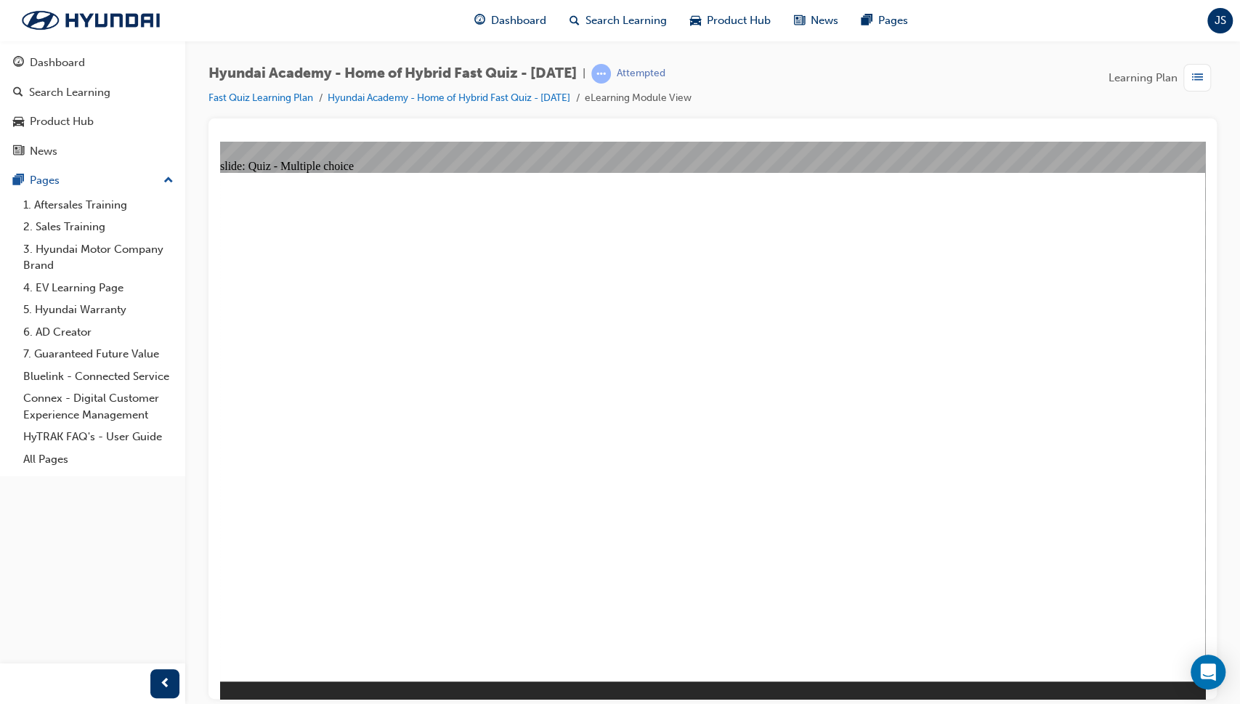
radio input "true"
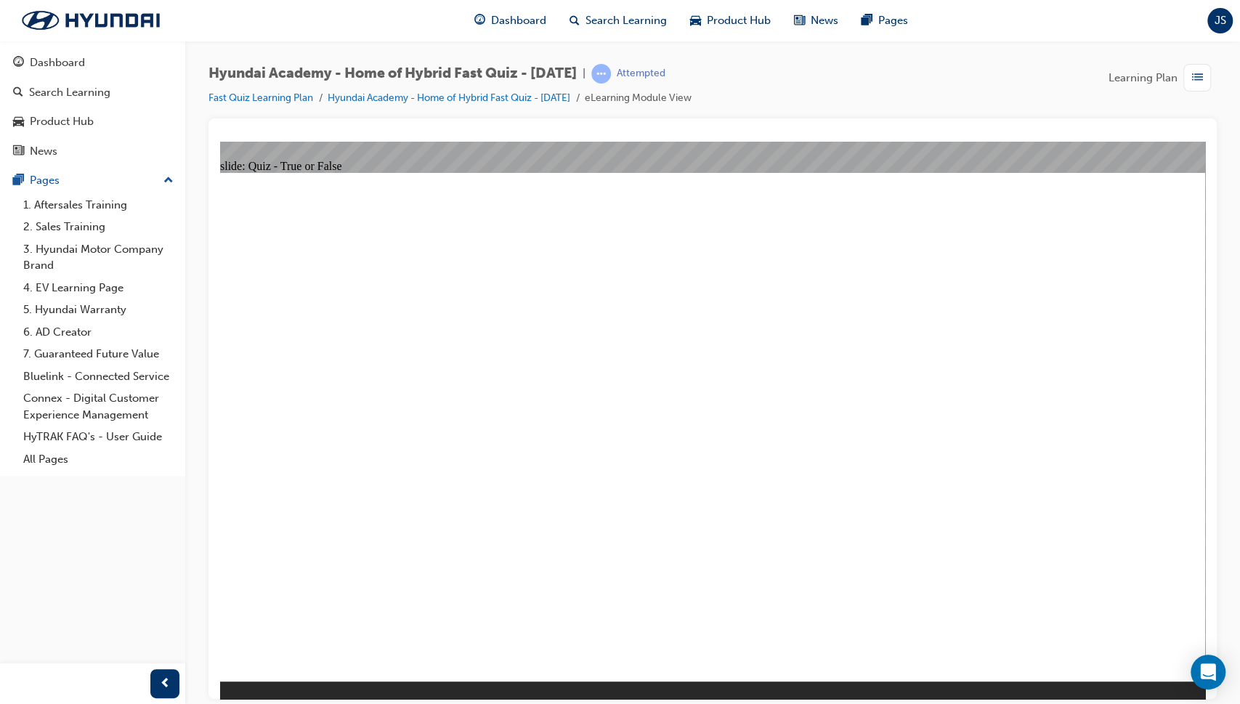
radio input "true"
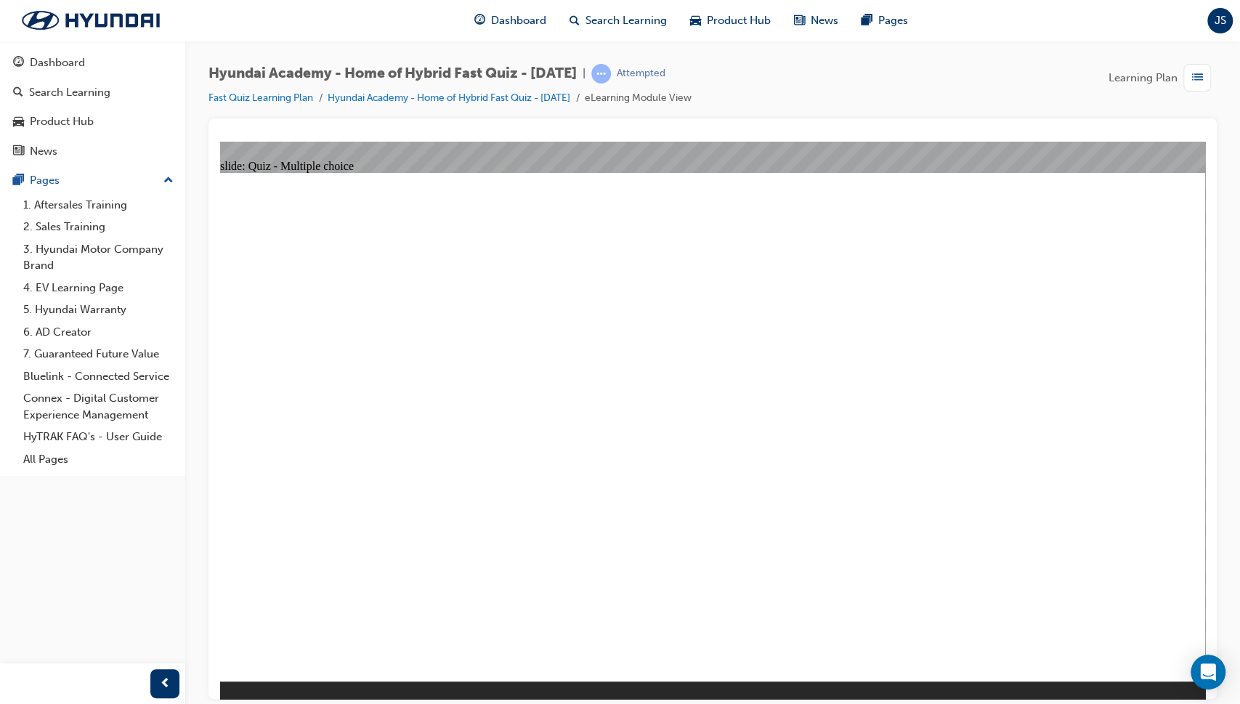
radio input "false"
radio input "true"
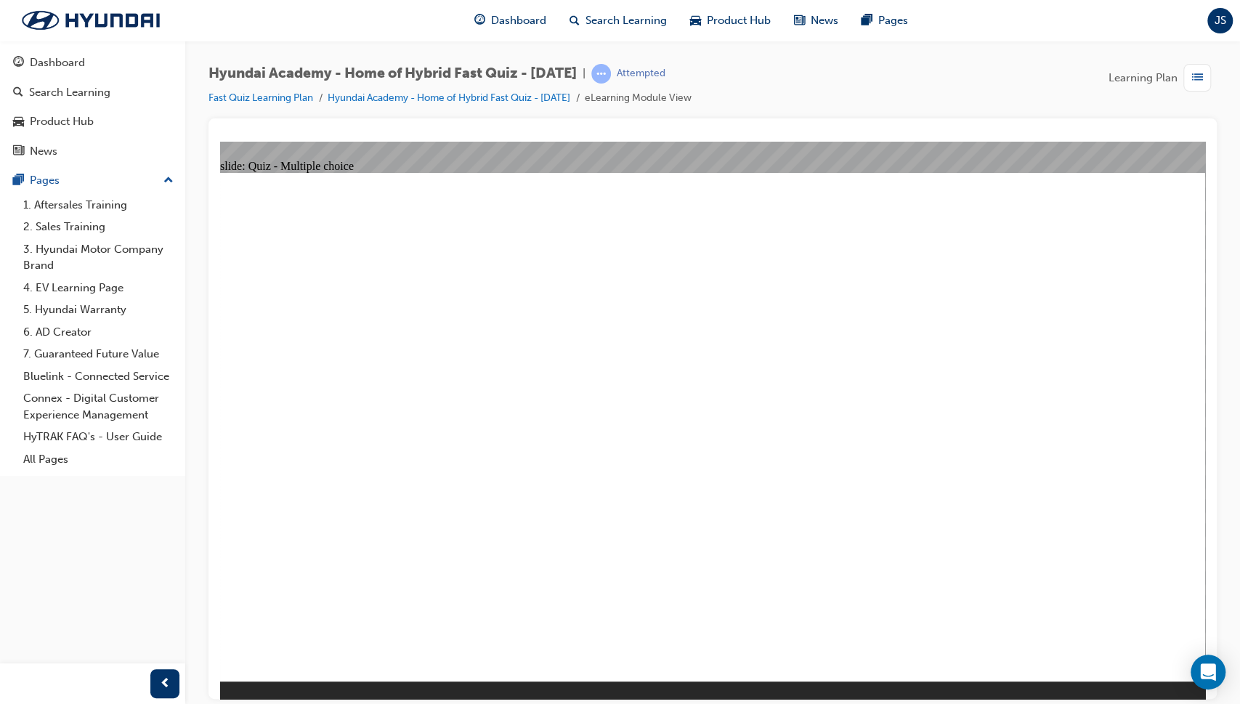
radio input "true"
